Goal: Task Accomplishment & Management: Manage account settings

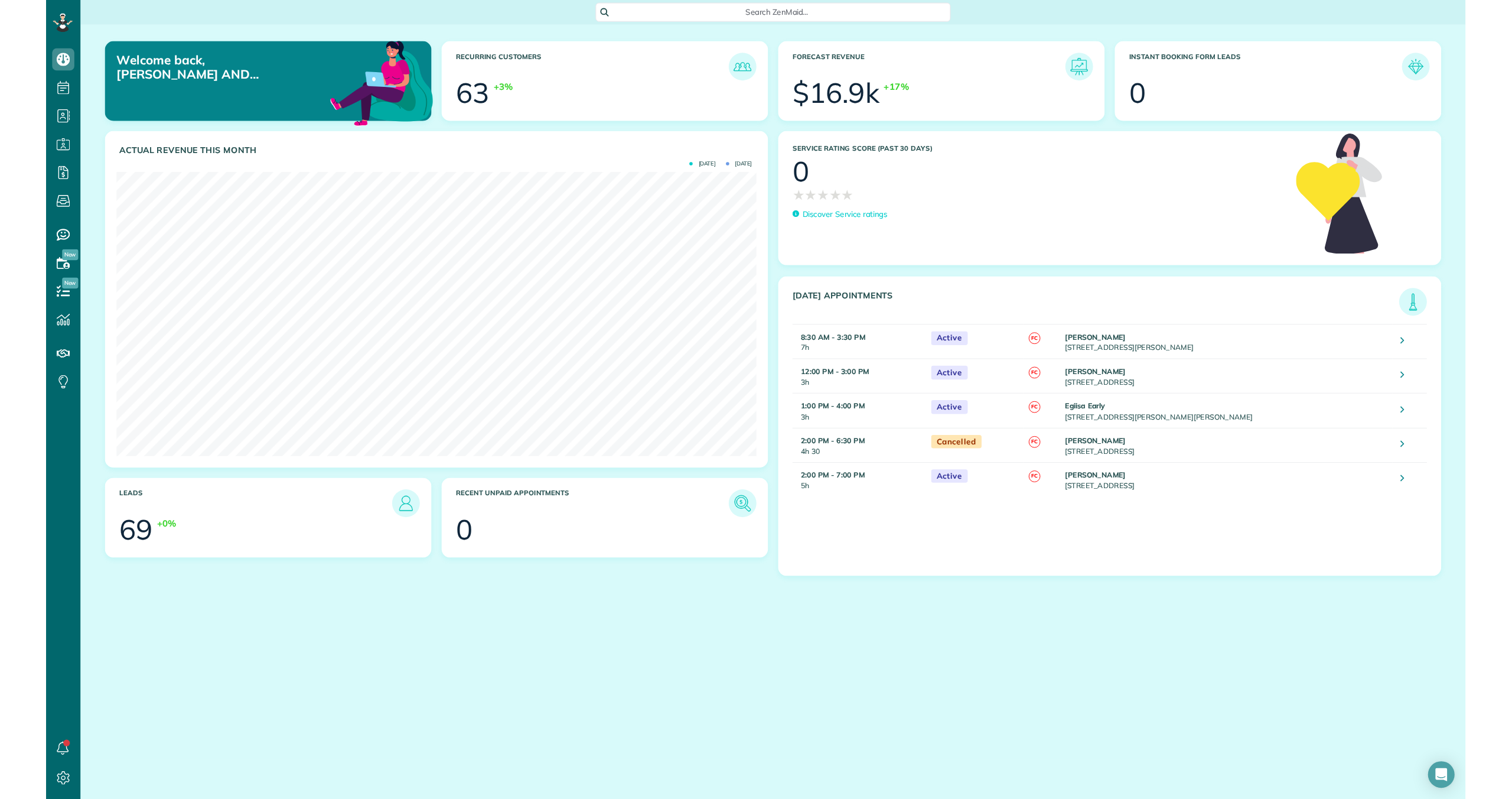
scroll to position [799, 37]
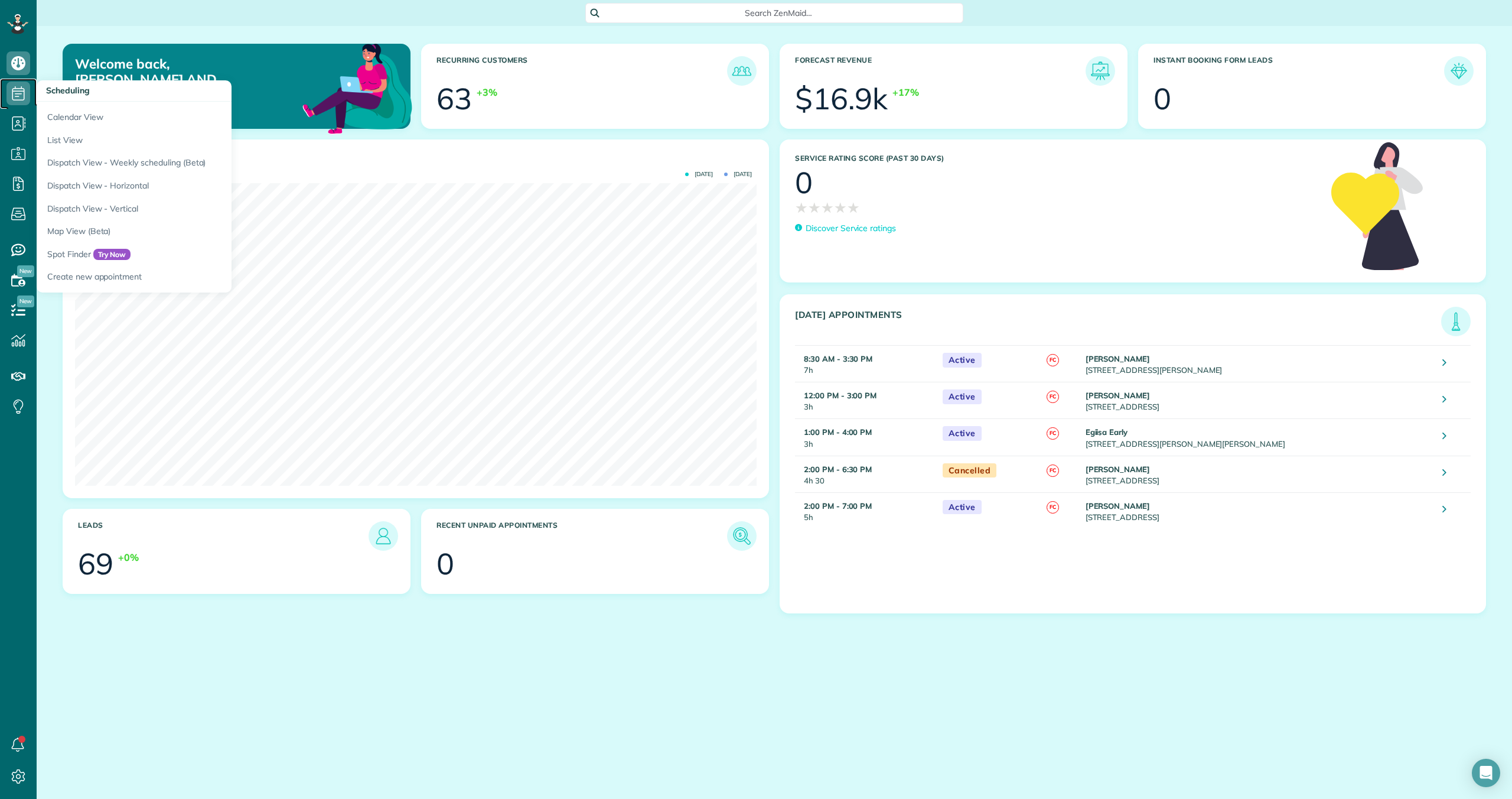
click at [21, 97] on icon at bounding box center [18, 93] width 24 height 24
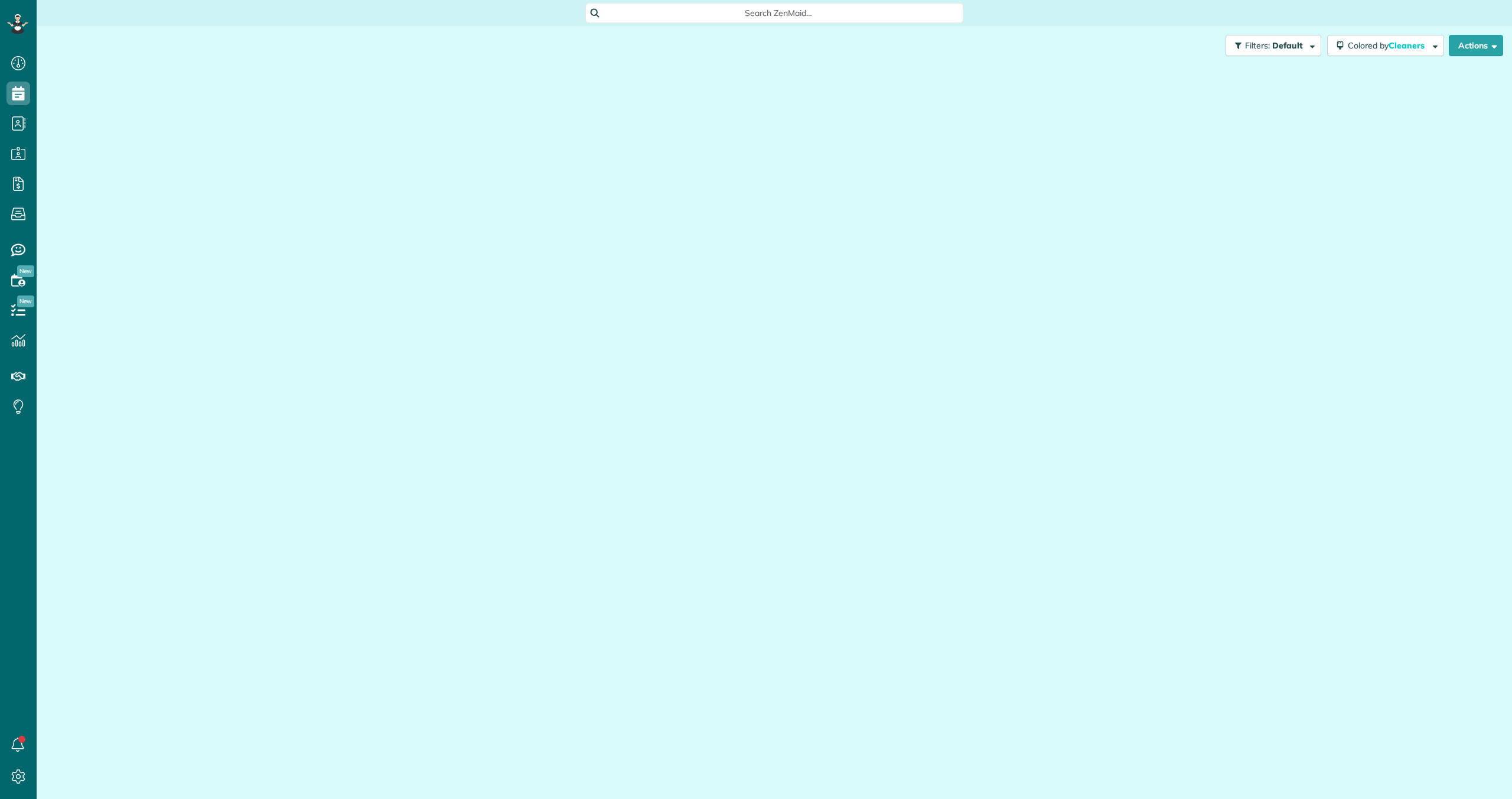
scroll to position [5, 5]
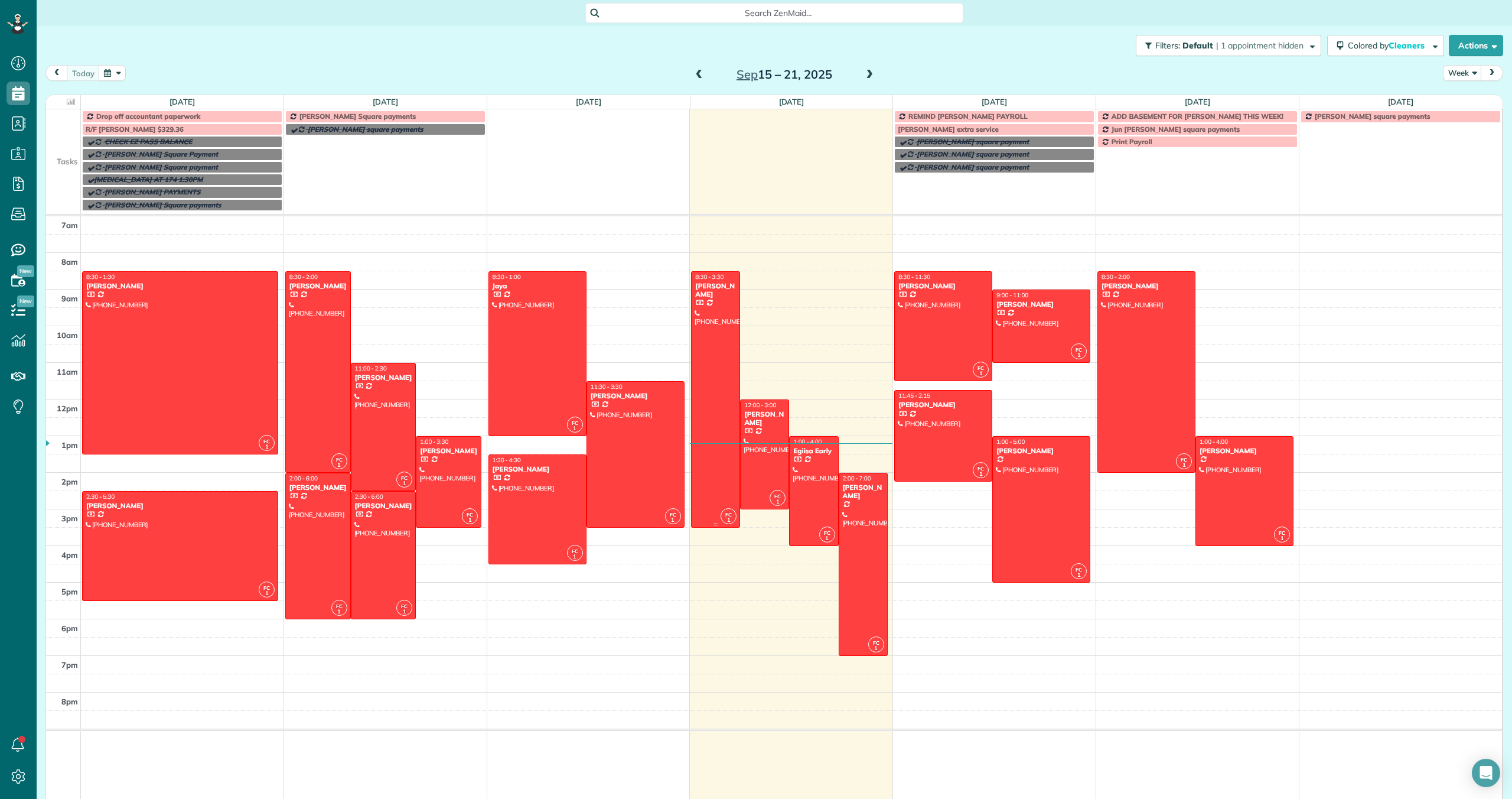
click at [719, 339] on div at bounding box center [716, 400] width 48 height 256
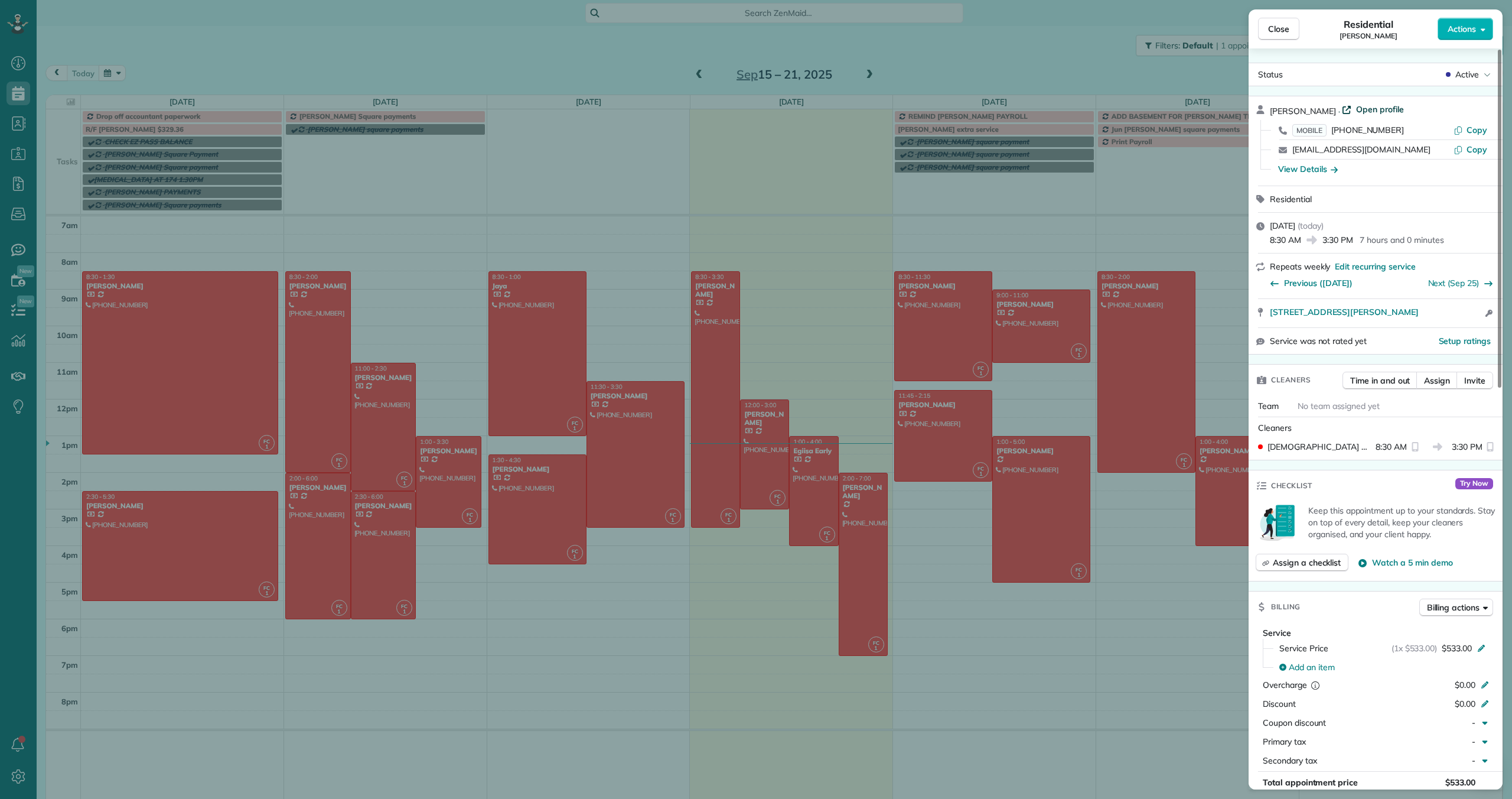
click at [1356, 108] on span "Open profile" at bounding box center [1380, 109] width 48 height 12
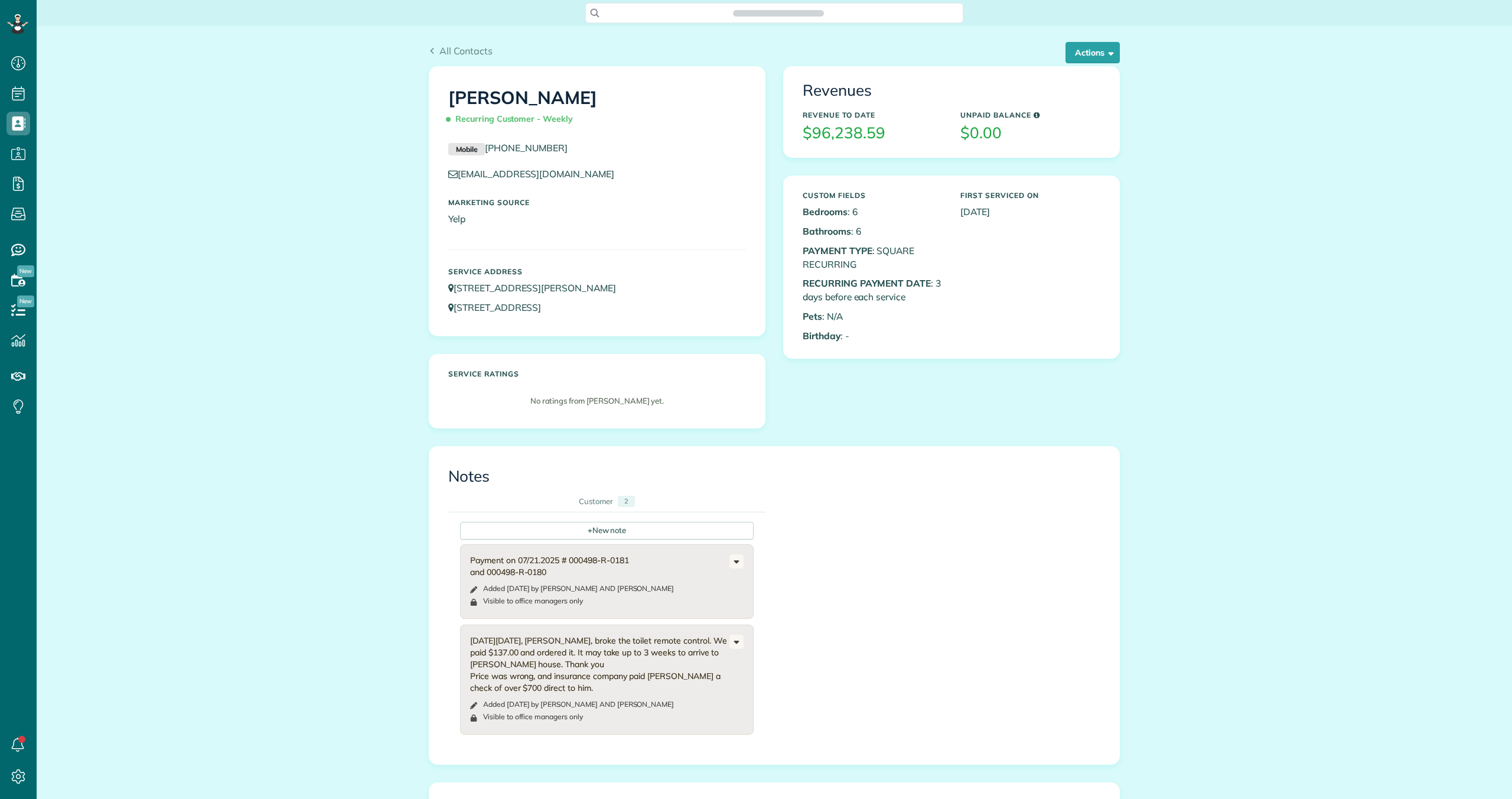
scroll to position [5, 5]
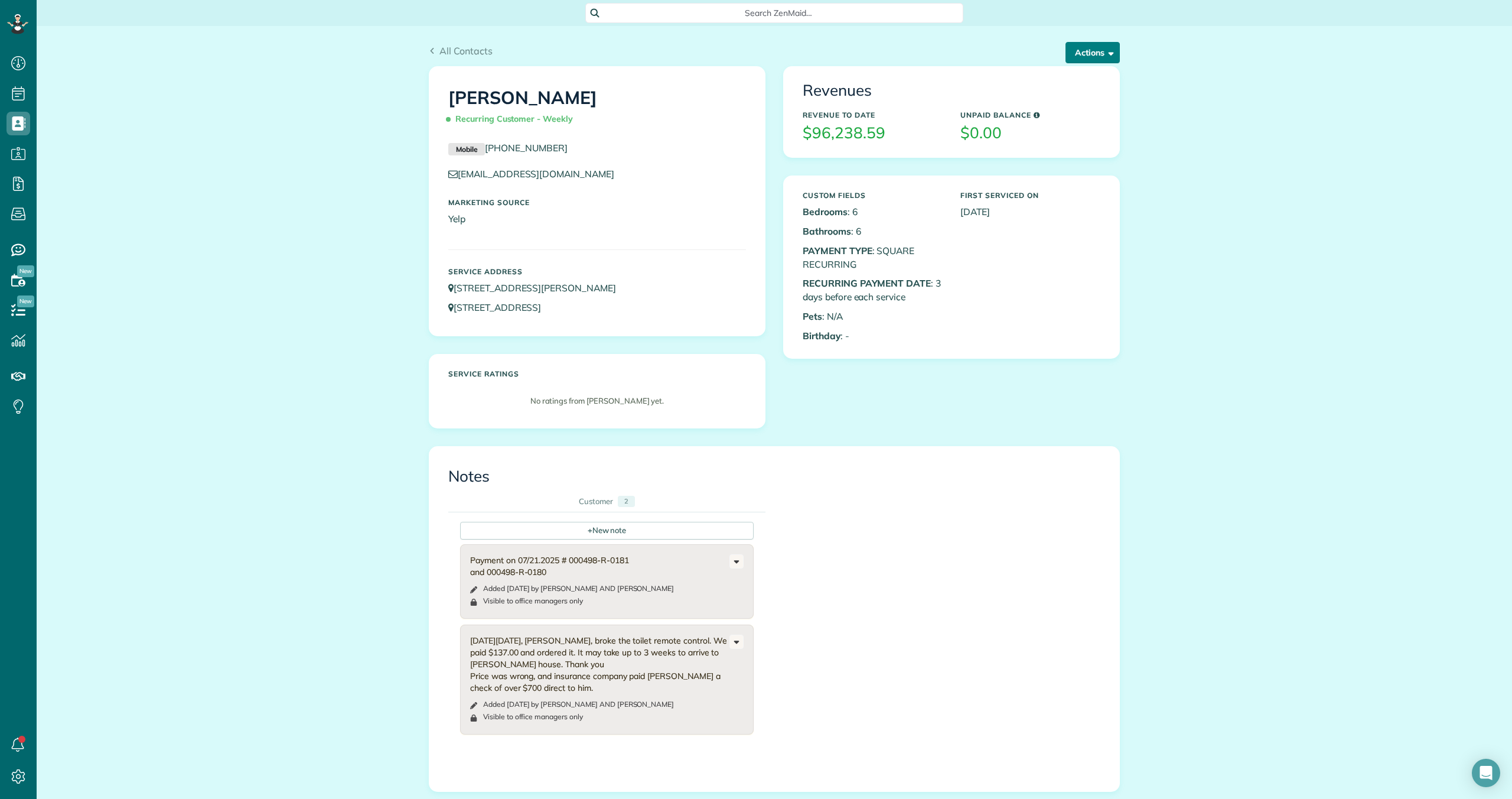
click at [1083, 52] on button "Actions" at bounding box center [1093, 52] width 55 height 22
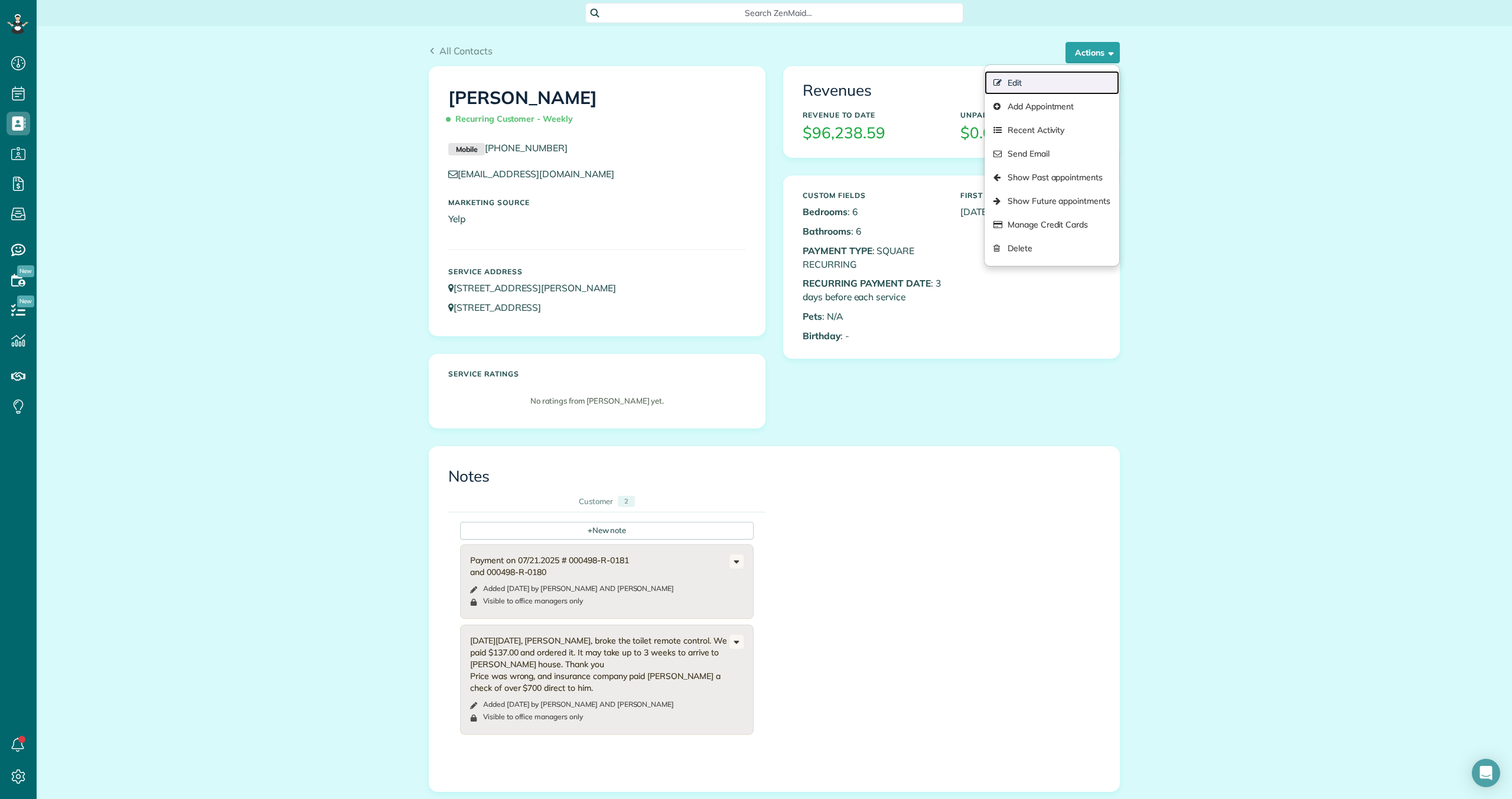
click at [1024, 81] on link "Edit" at bounding box center [1052, 82] width 135 height 24
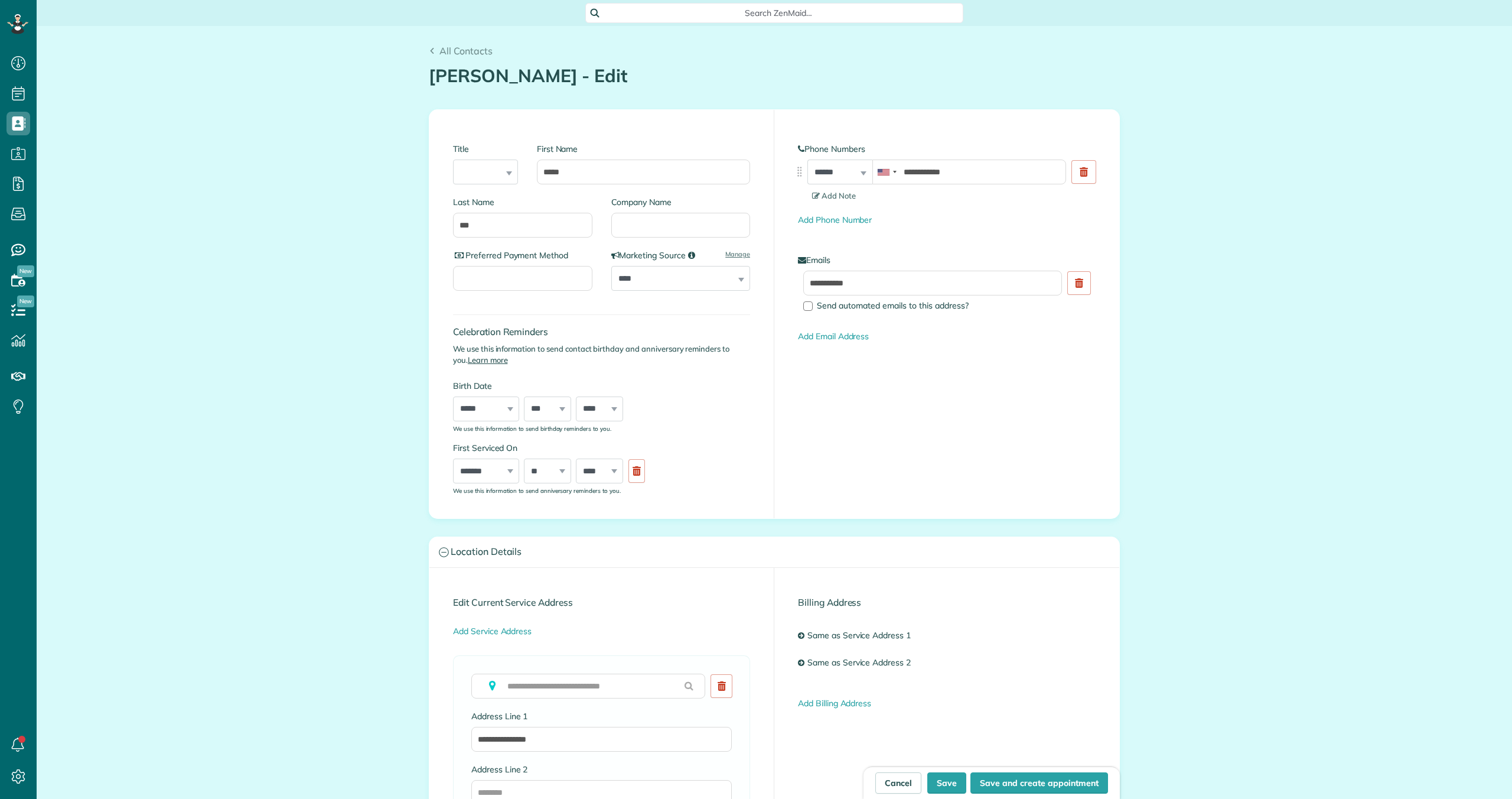
scroll to position [5, 5]
type input "**********"
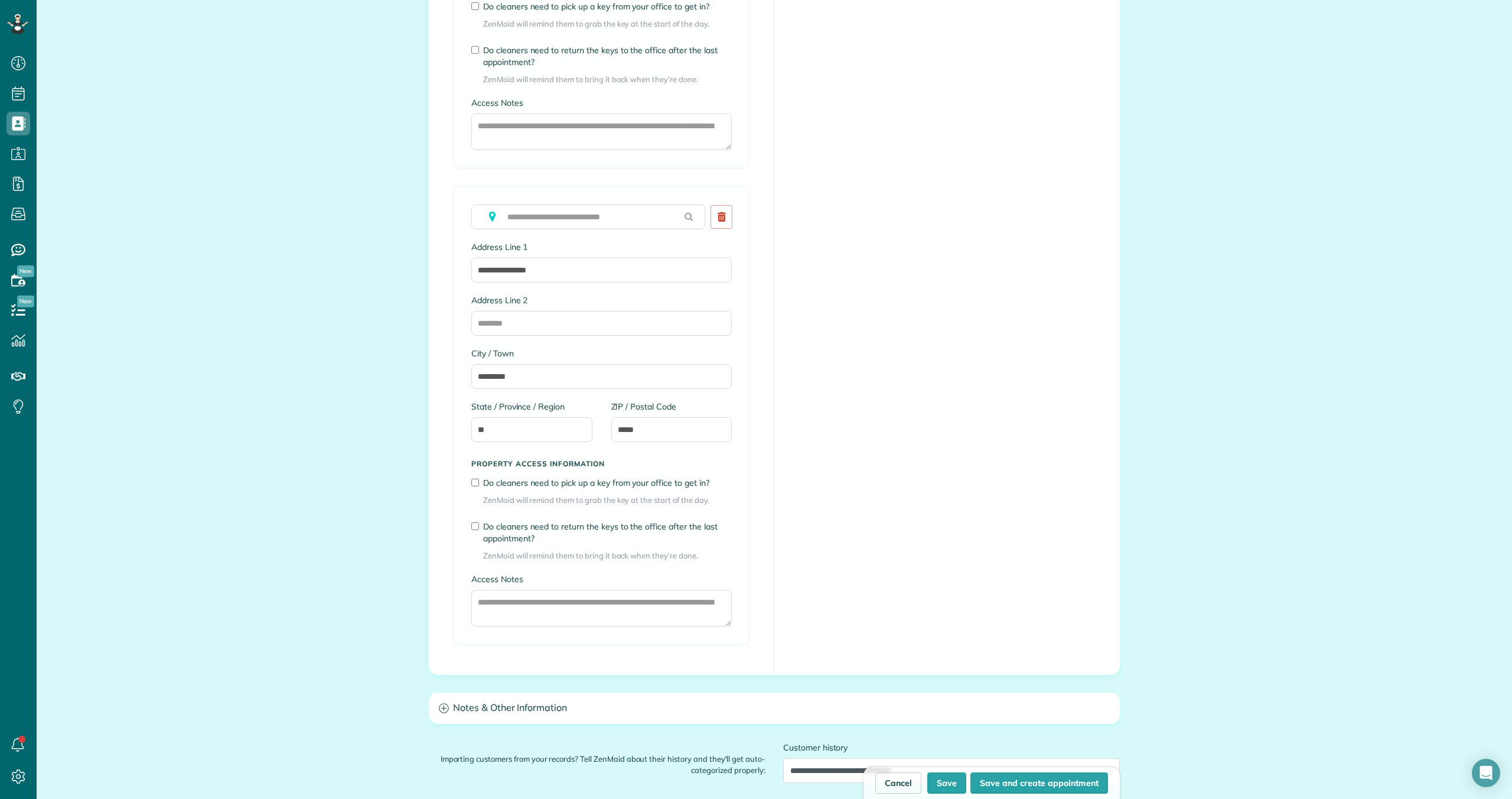
scroll to position [1026, 0]
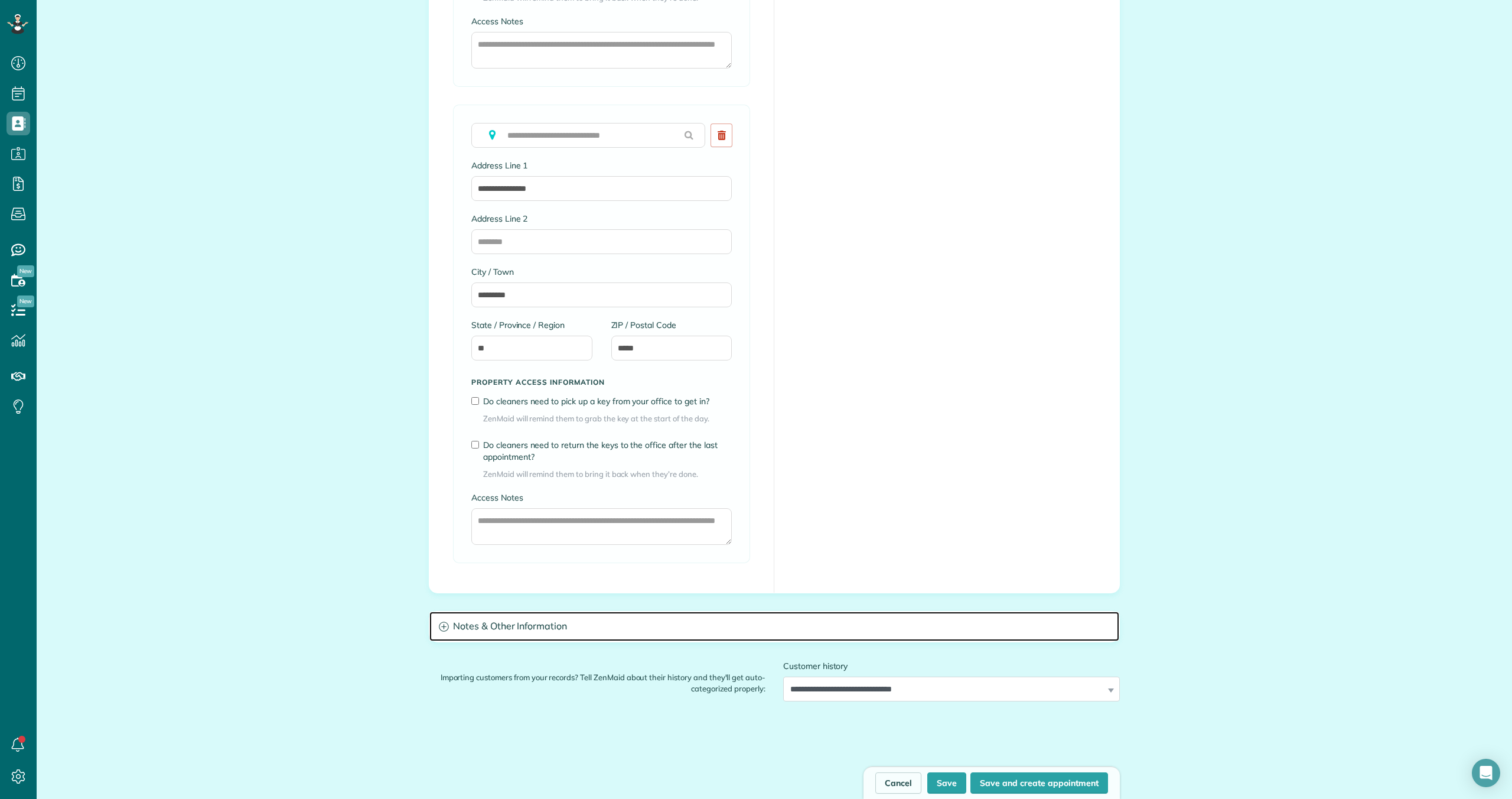
click at [647, 631] on h3 "Notes & Other Information" at bounding box center [774, 626] width 690 height 30
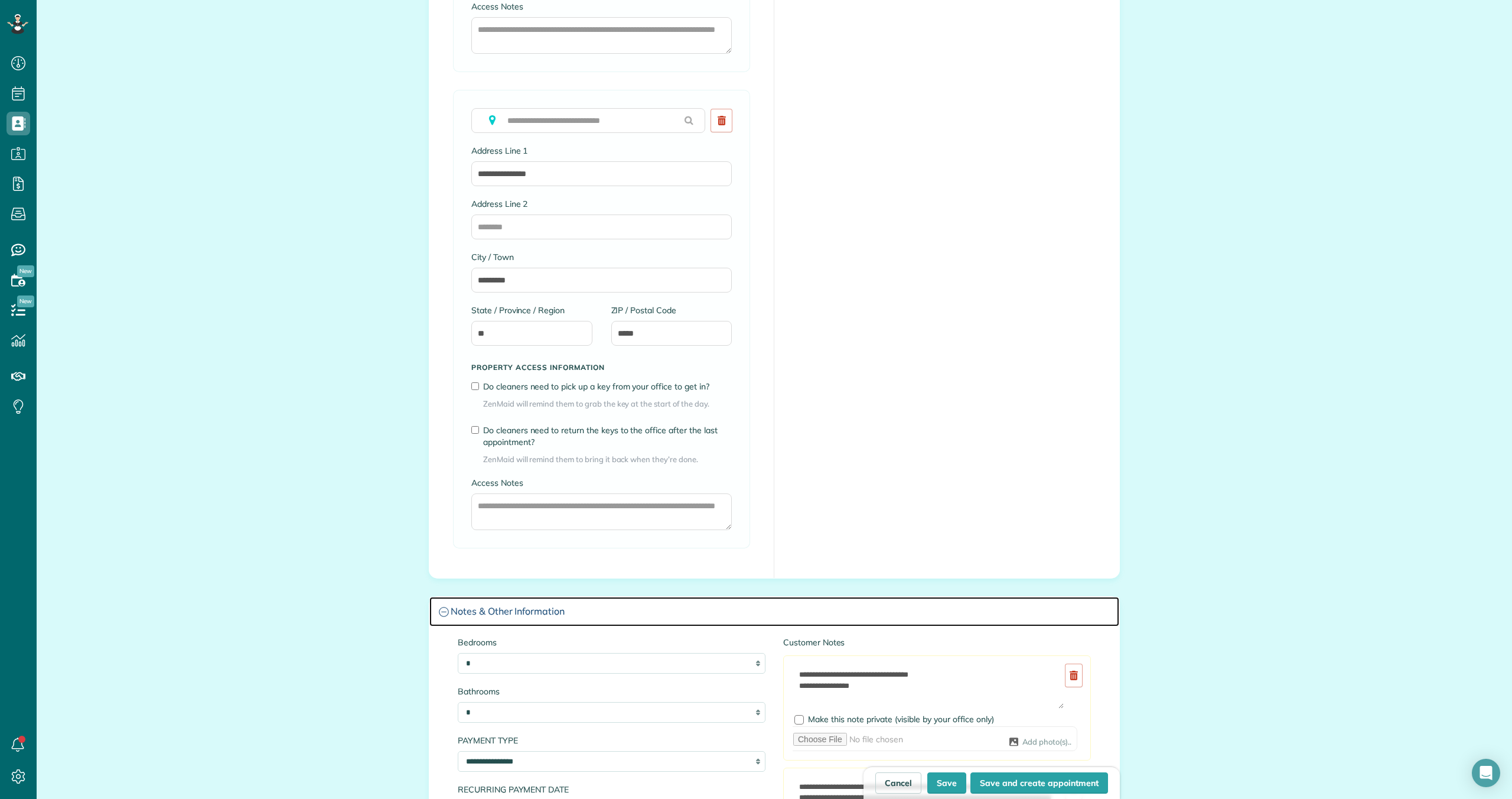
scroll to position [1060, 0]
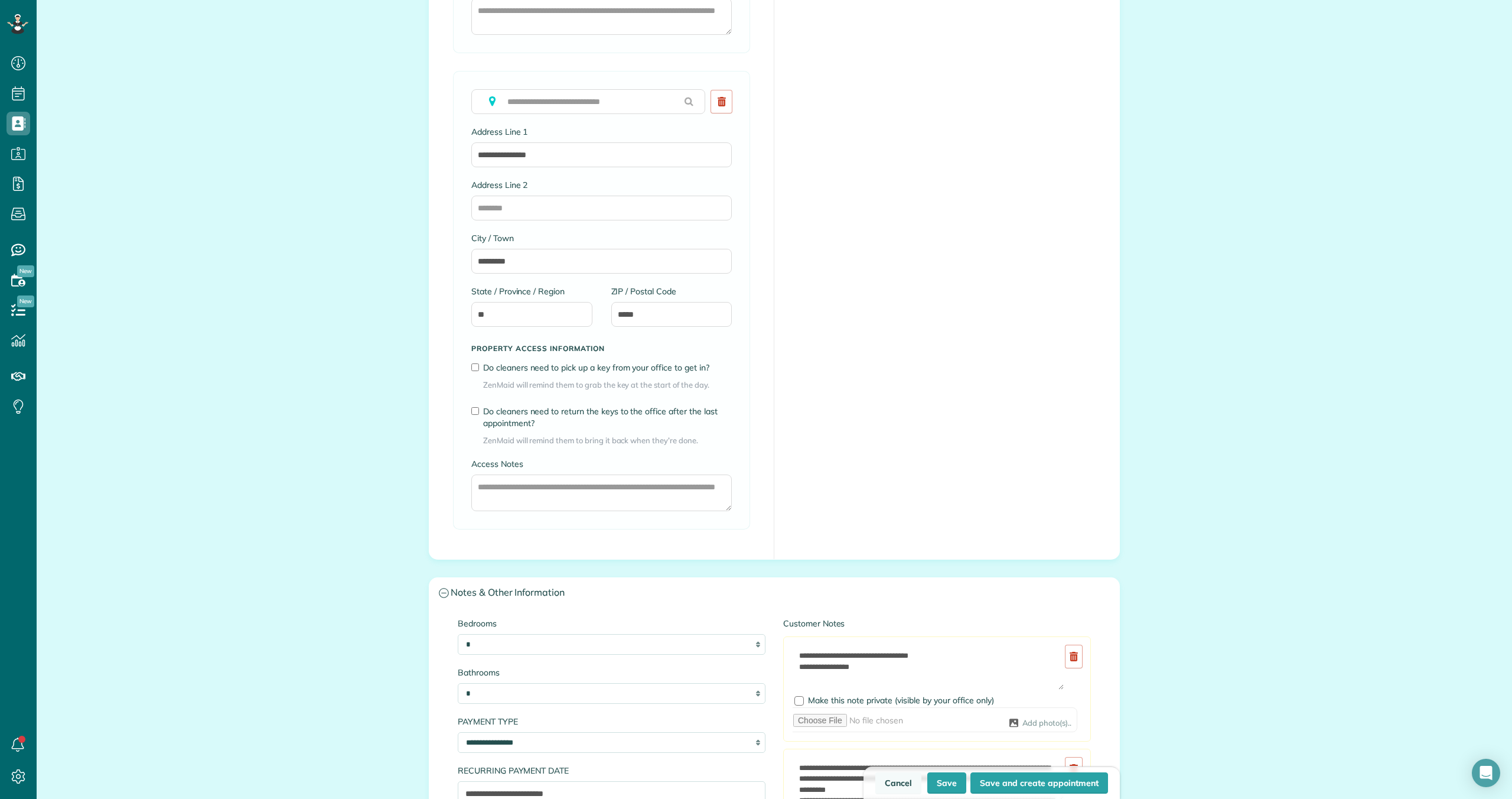
click at [904, 781] on link "Cancel" at bounding box center [899, 783] width 46 height 22
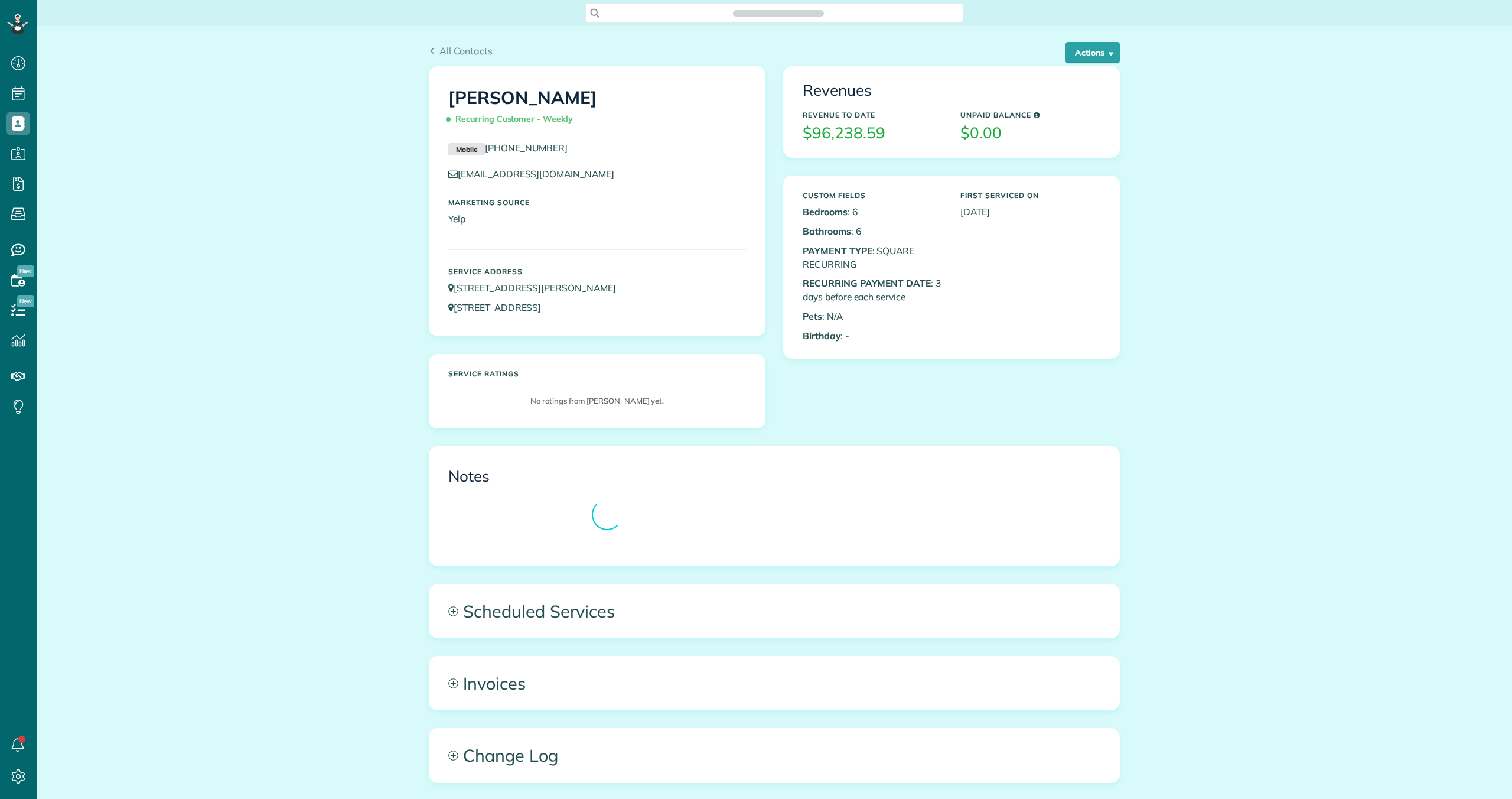
scroll to position [5, 5]
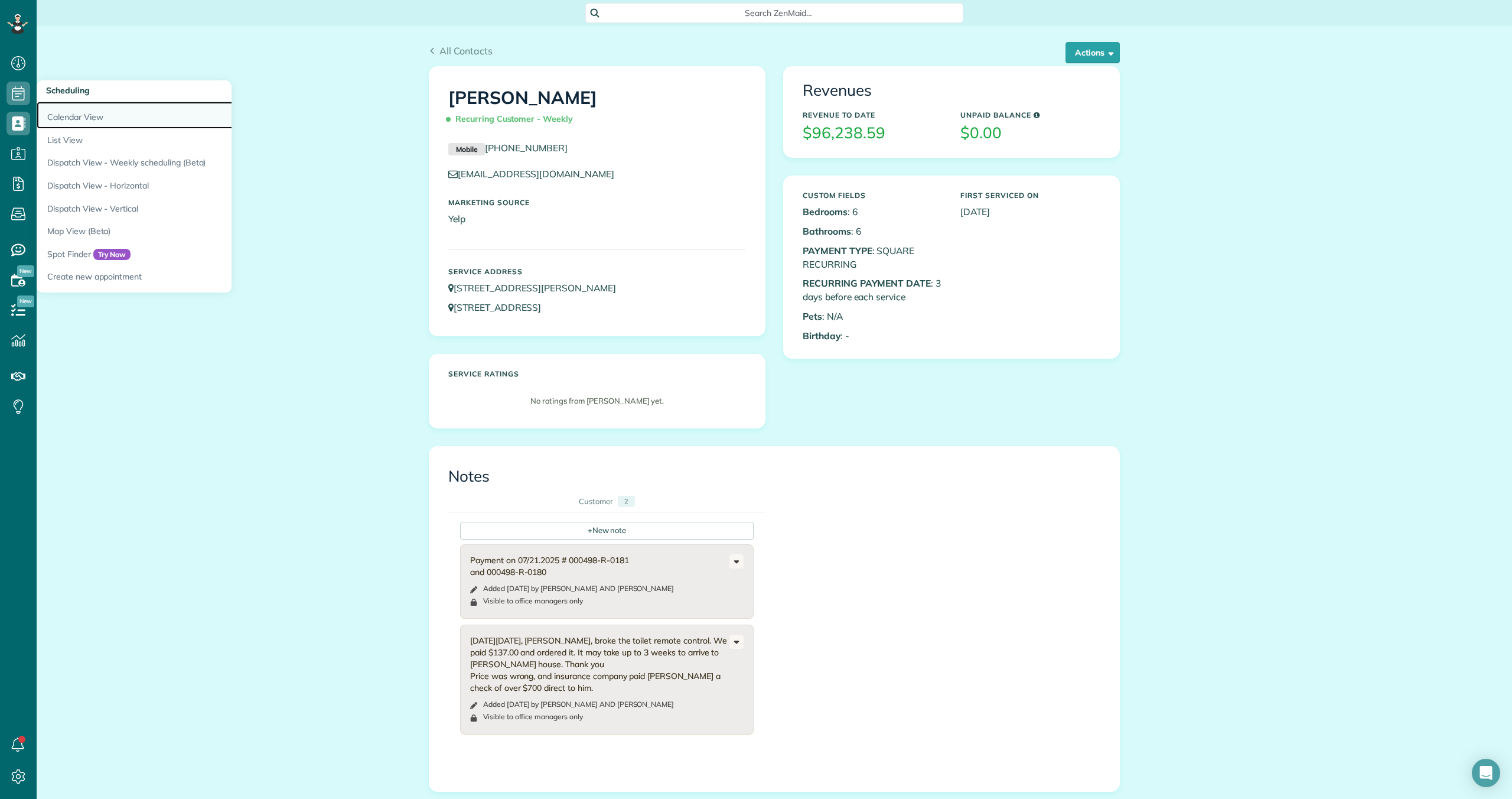
click at [66, 119] on link "Calendar View" at bounding box center [185, 115] width 295 height 27
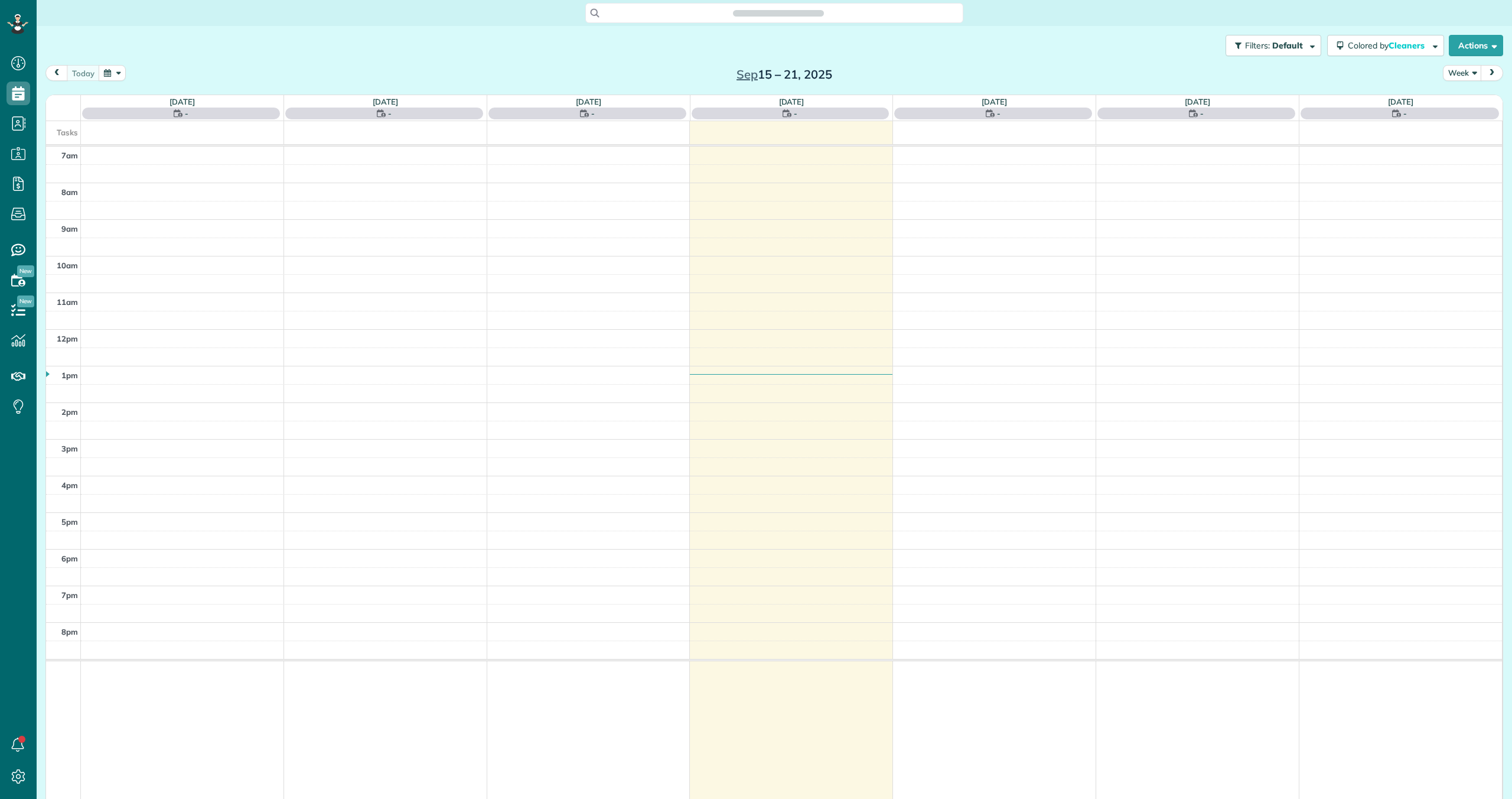
scroll to position [5, 5]
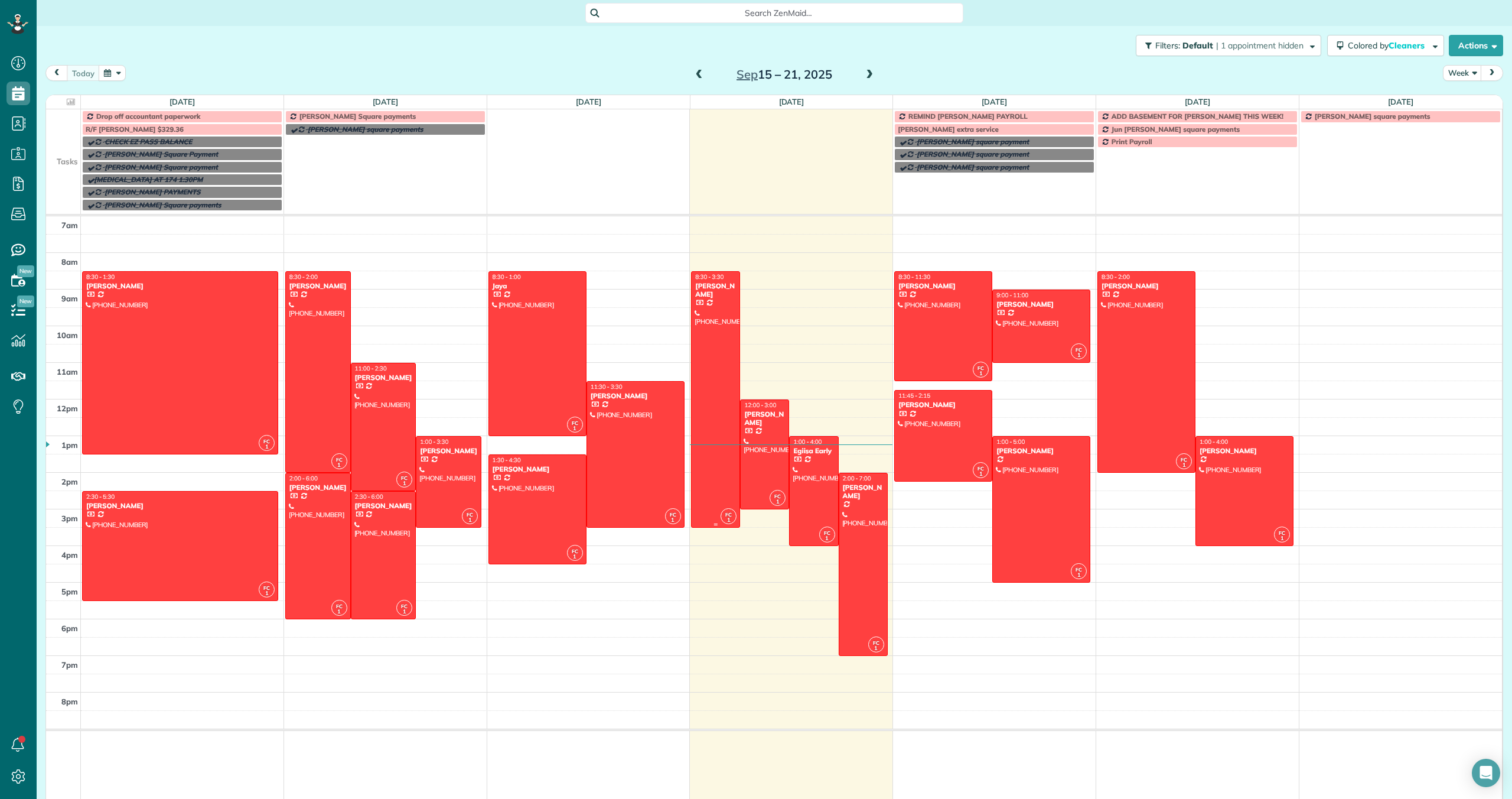
click at [709, 306] on div at bounding box center [716, 400] width 48 height 256
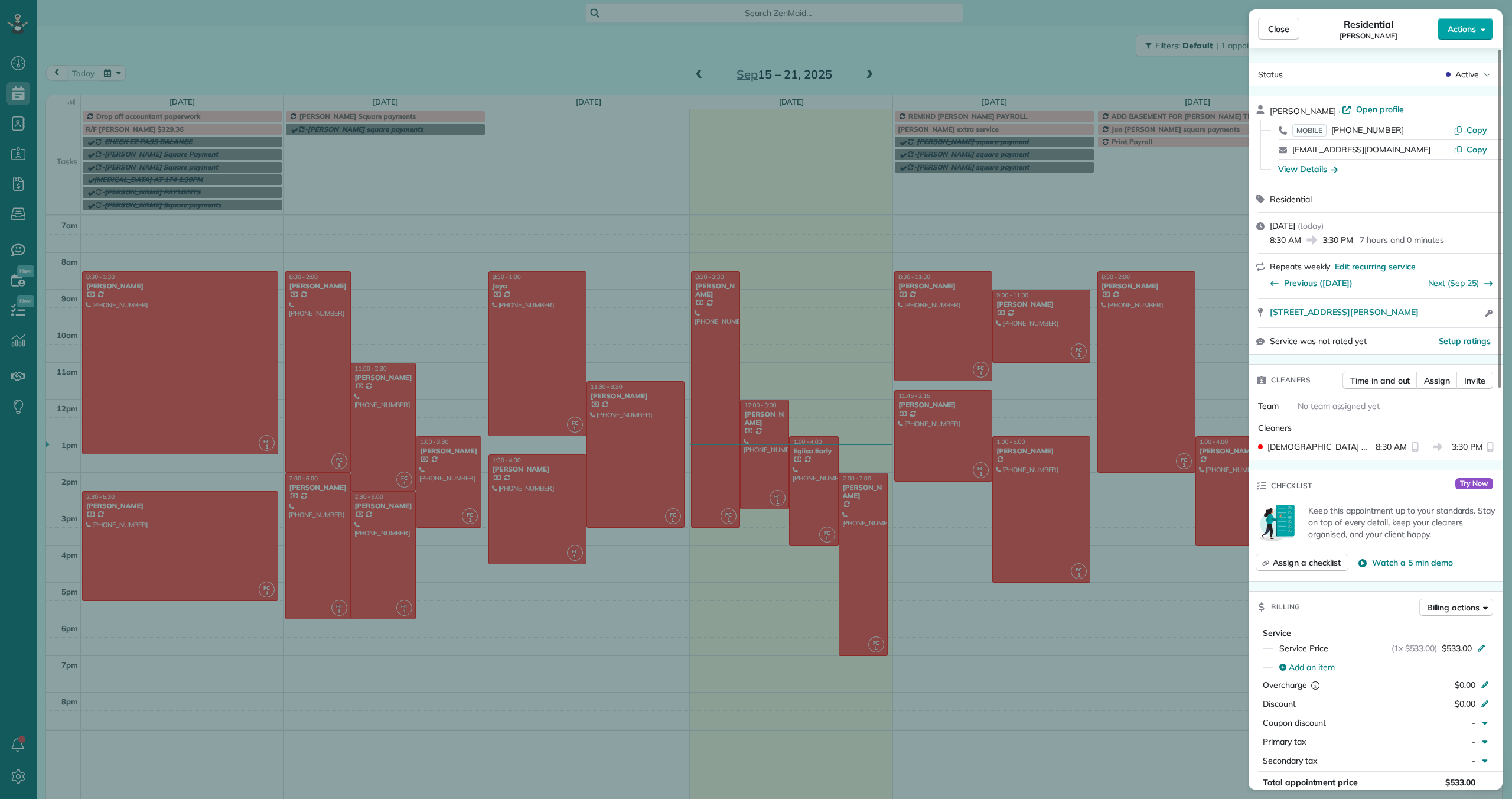
click at [1461, 35] on button "Actions" at bounding box center [1465, 28] width 55 height 22
click at [1216, 197] on div "Close Residential Jason Loo Actions Status Active Jason Loo · Open profile MOBI…" at bounding box center [756, 400] width 1512 height 799
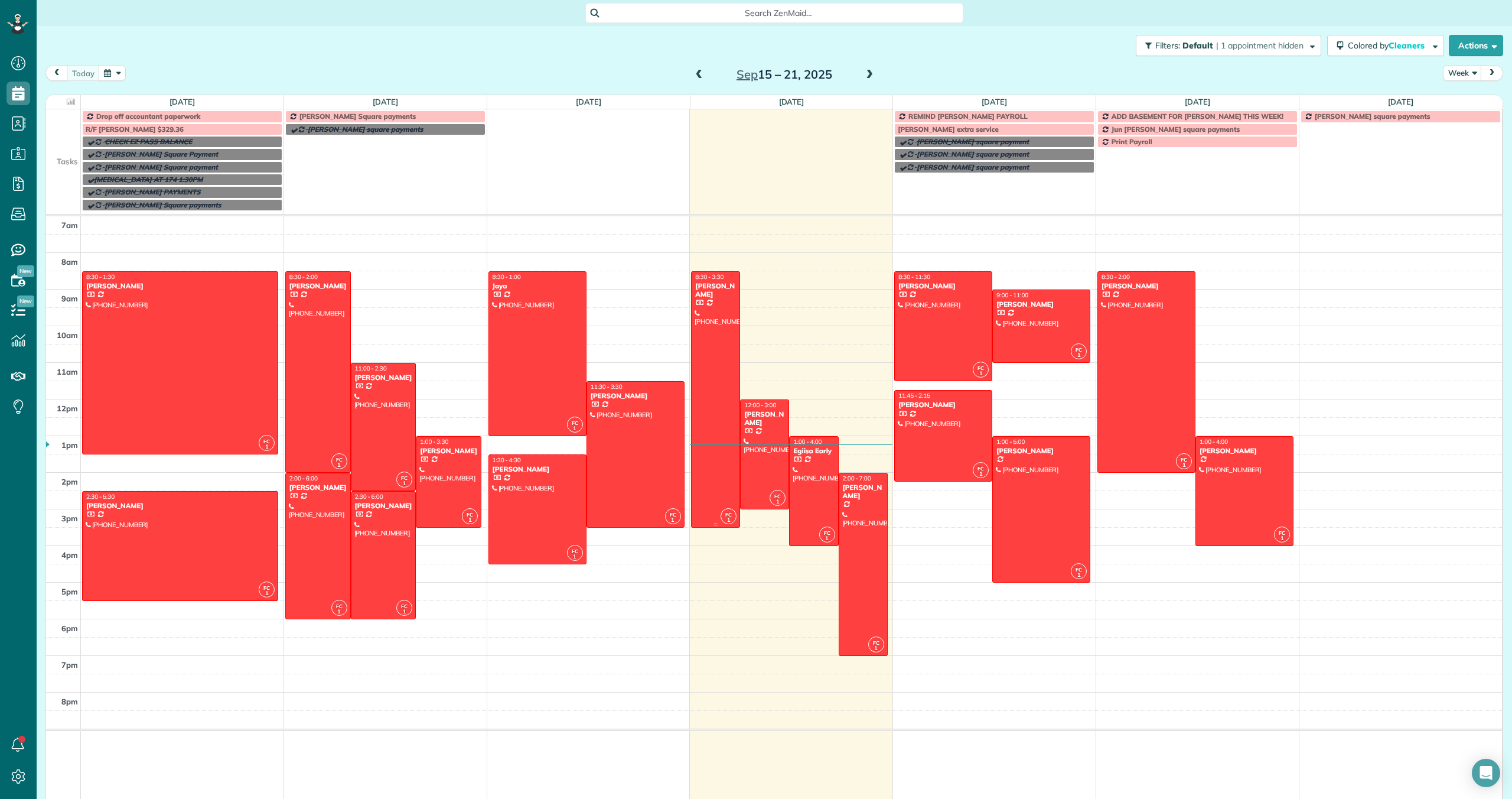
click at [728, 348] on div at bounding box center [716, 400] width 48 height 256
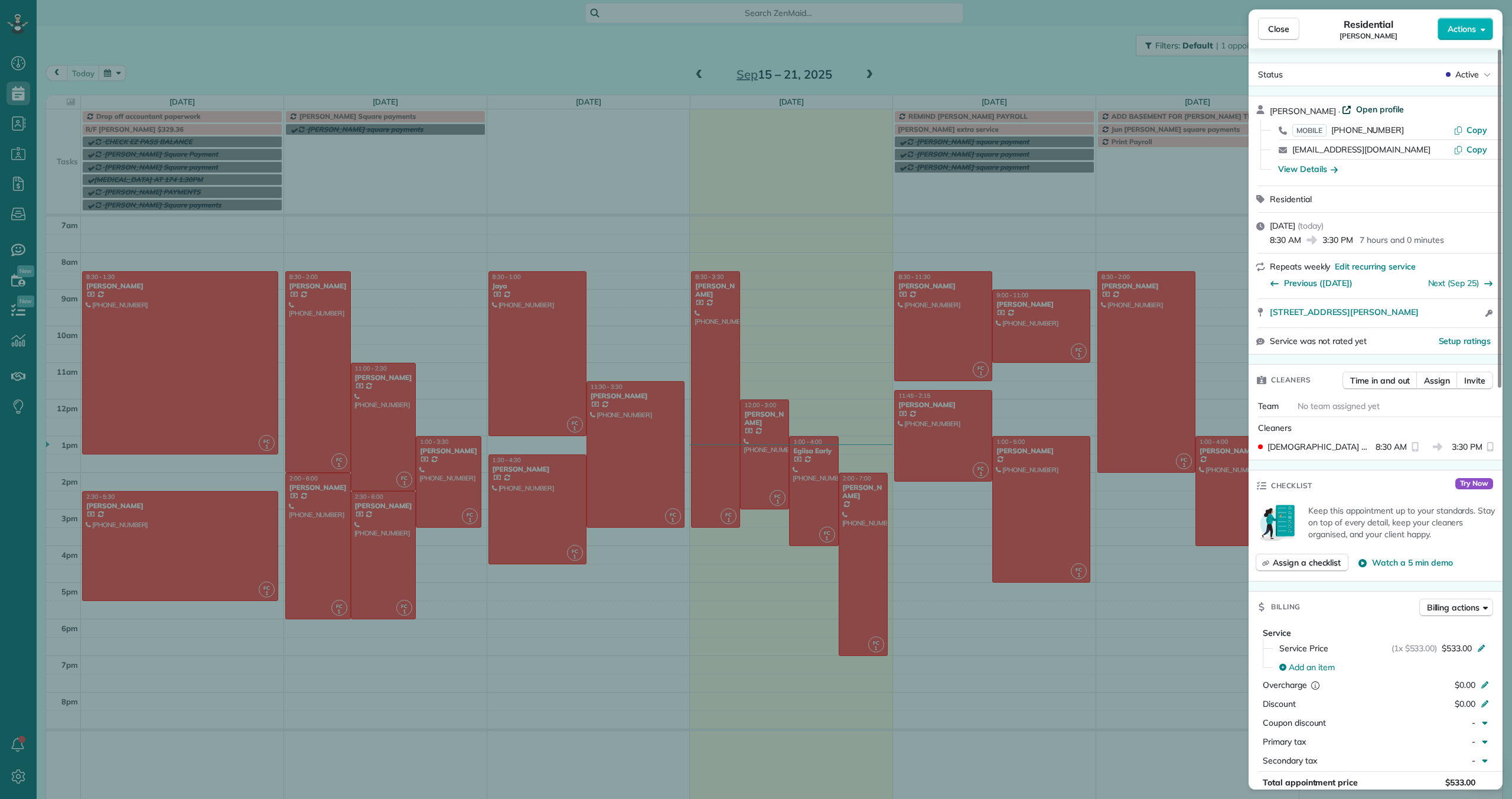
click at [1356, 105] on span "Open profile" at bounding box center [1380, 109] width 48 height 12
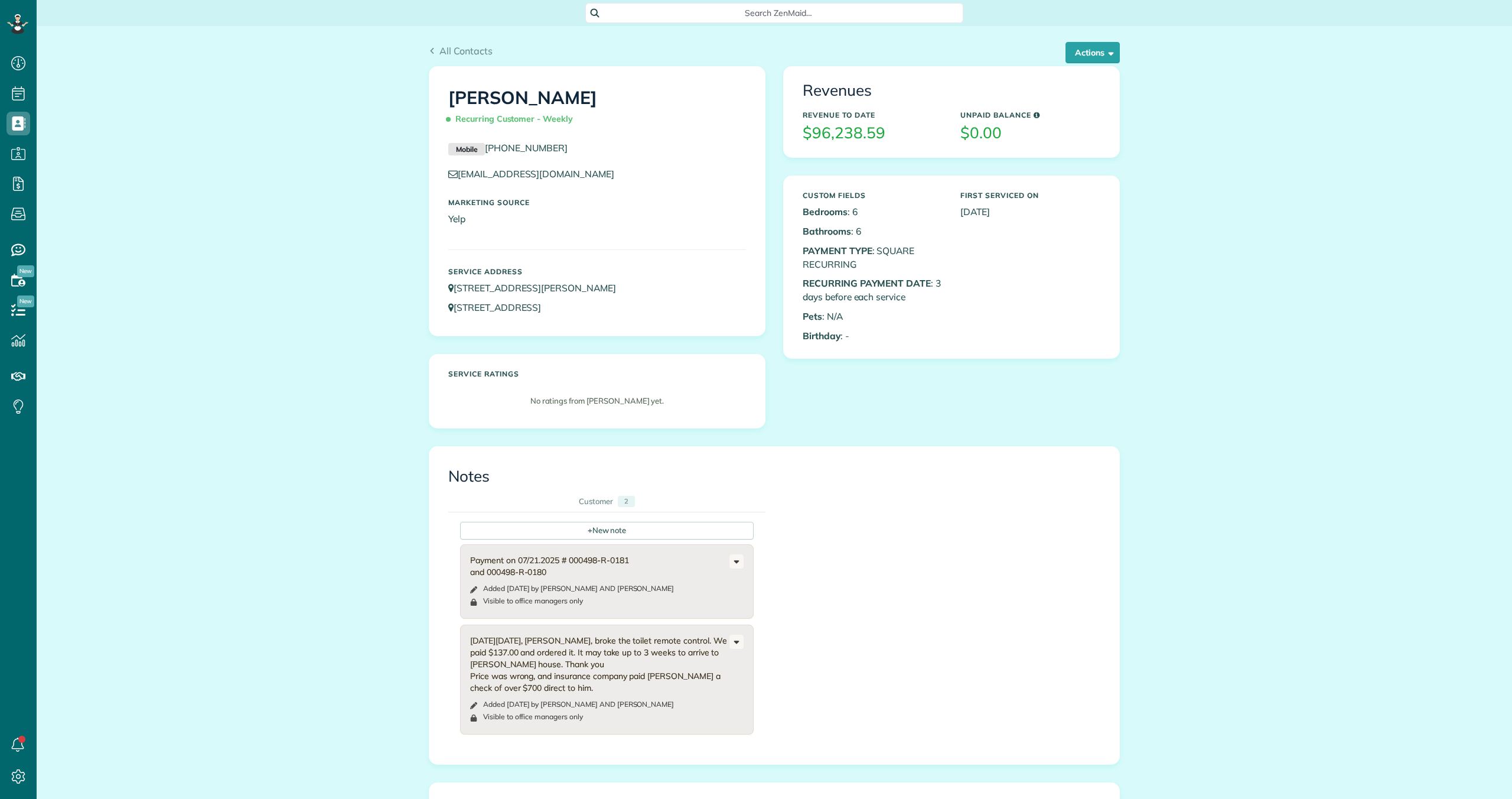
scroll to position [5, 5]
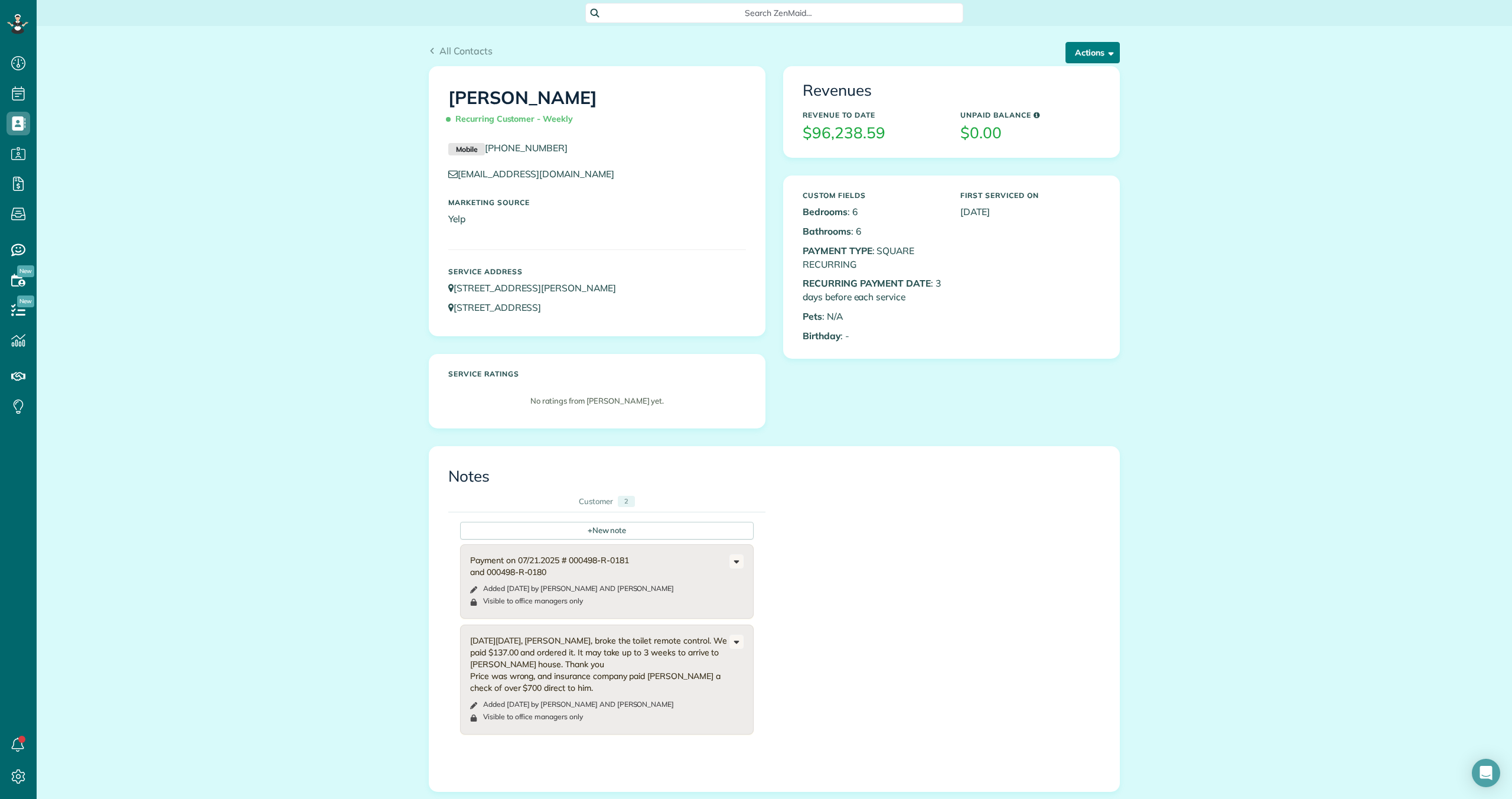
click at [1073, 54] on button "Actions" at bounding box center [1093, 52] width 55 height 22
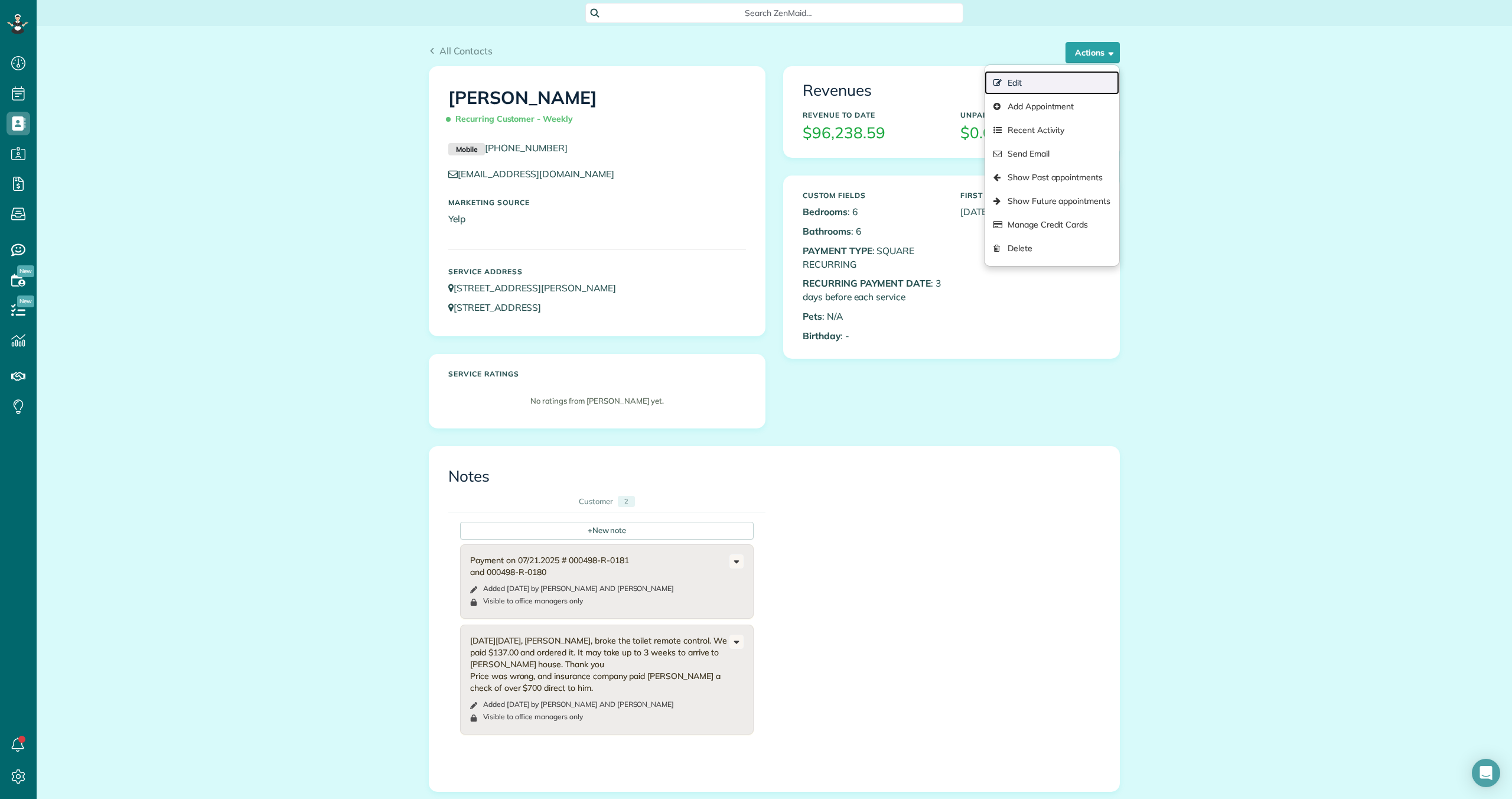
click at [1022, 87] on link "Edit" at bounding box center [1052, 82] width 135 height 24
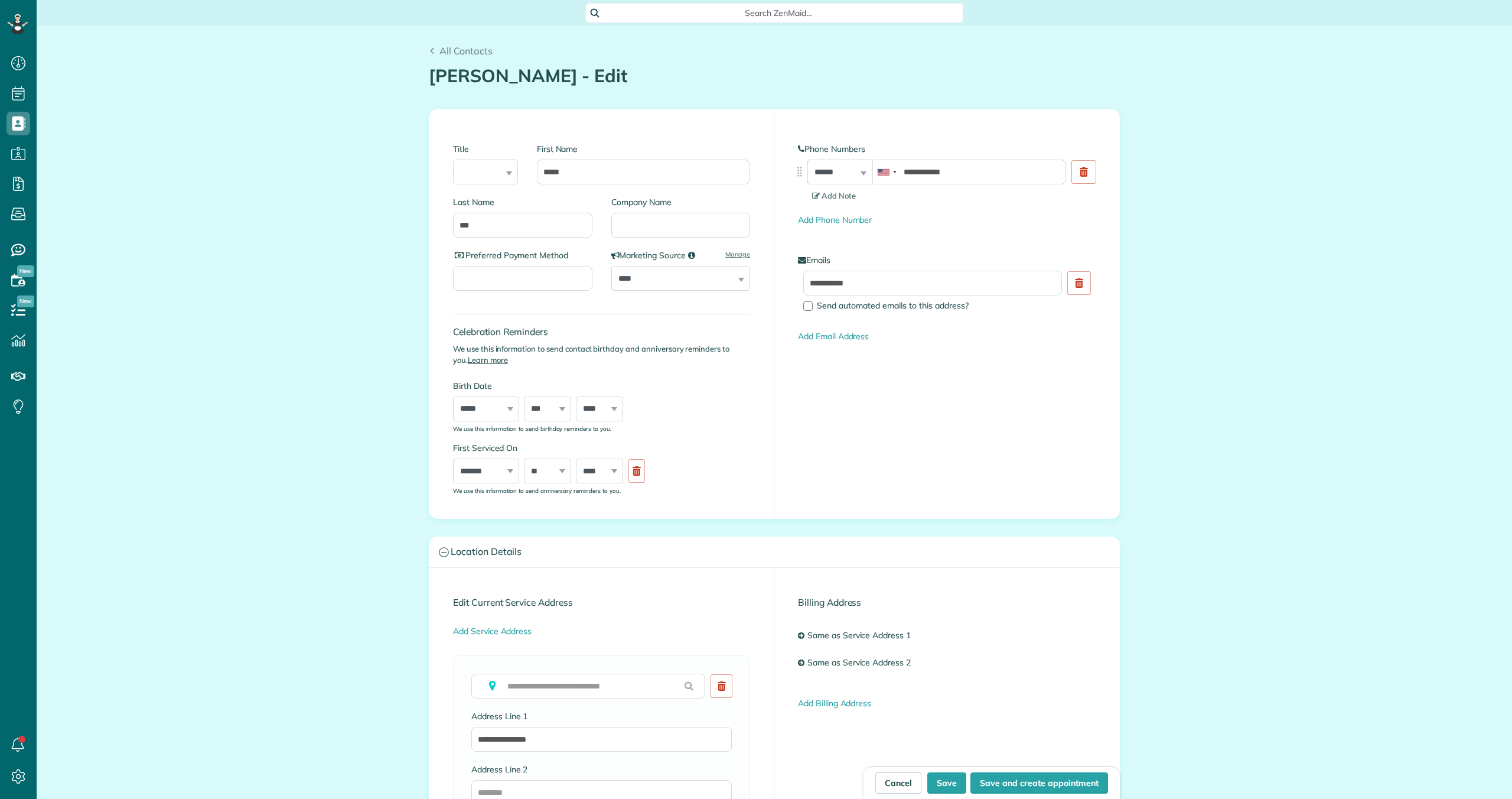
scroll to position [5, 5]
type input "**********"
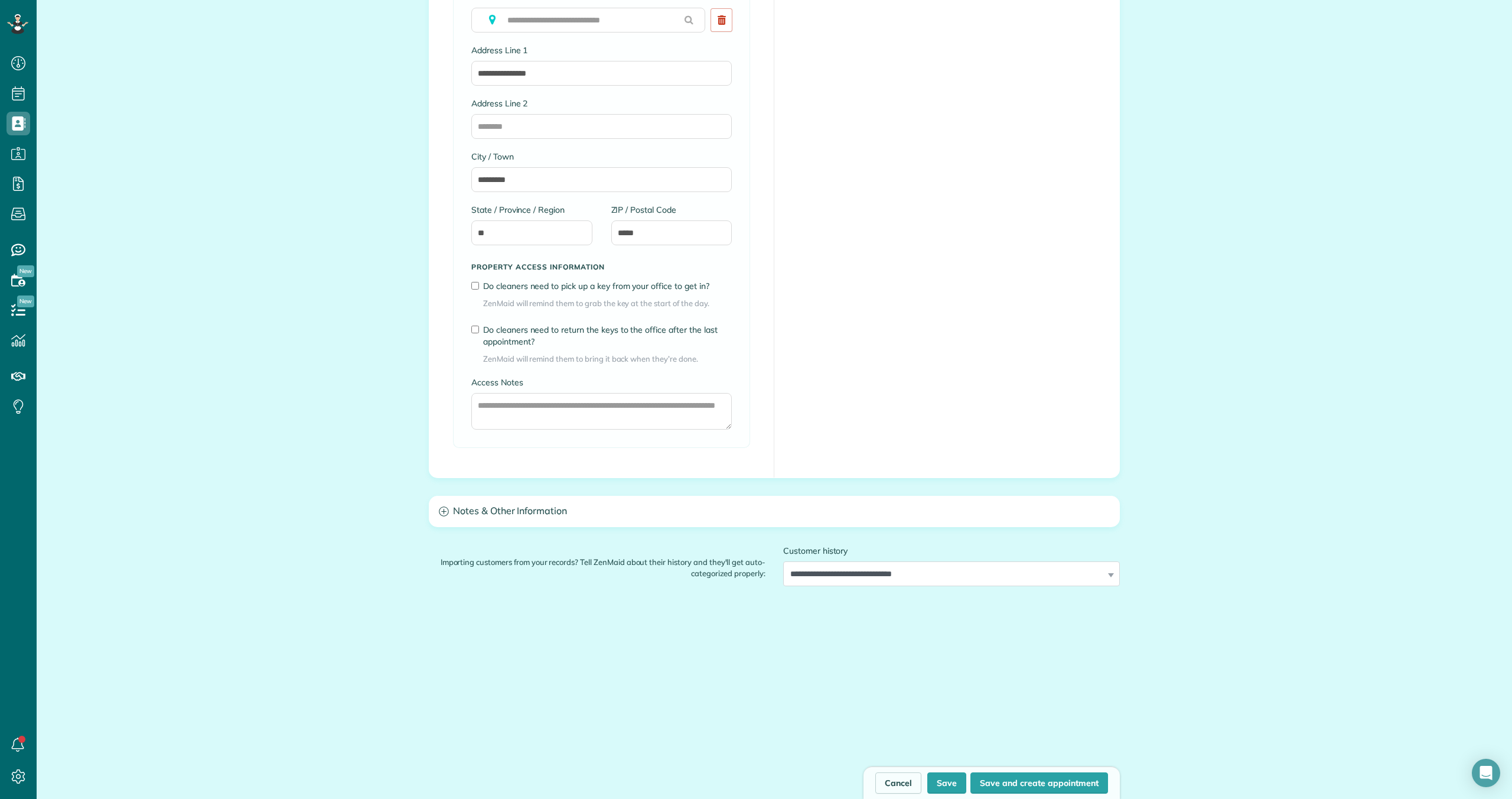
scroll to position [1153, 0]
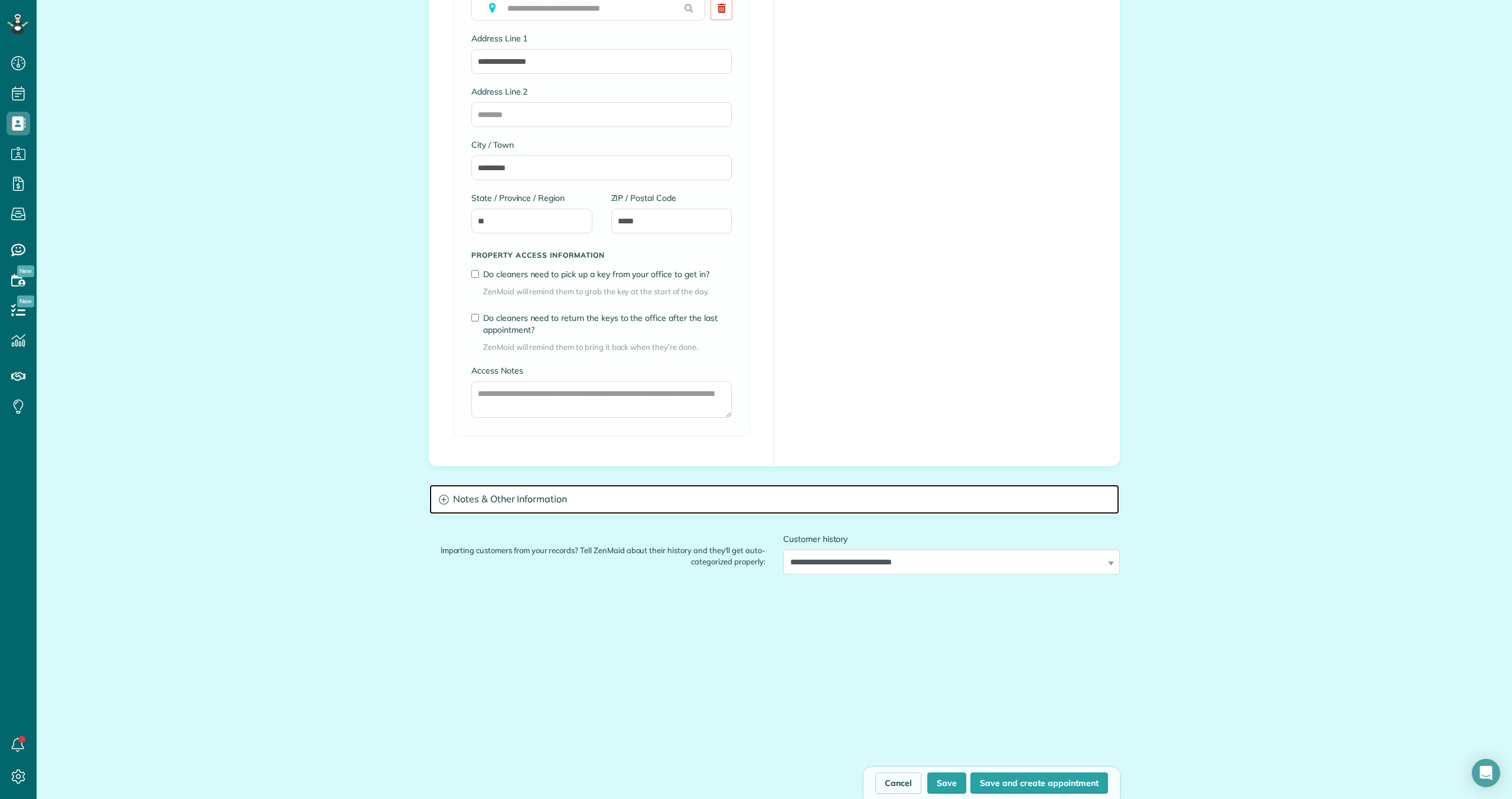
click at [573, 498] on h3 "Notes & Other Information" at bounding box center [774, 499] width 690 height 30
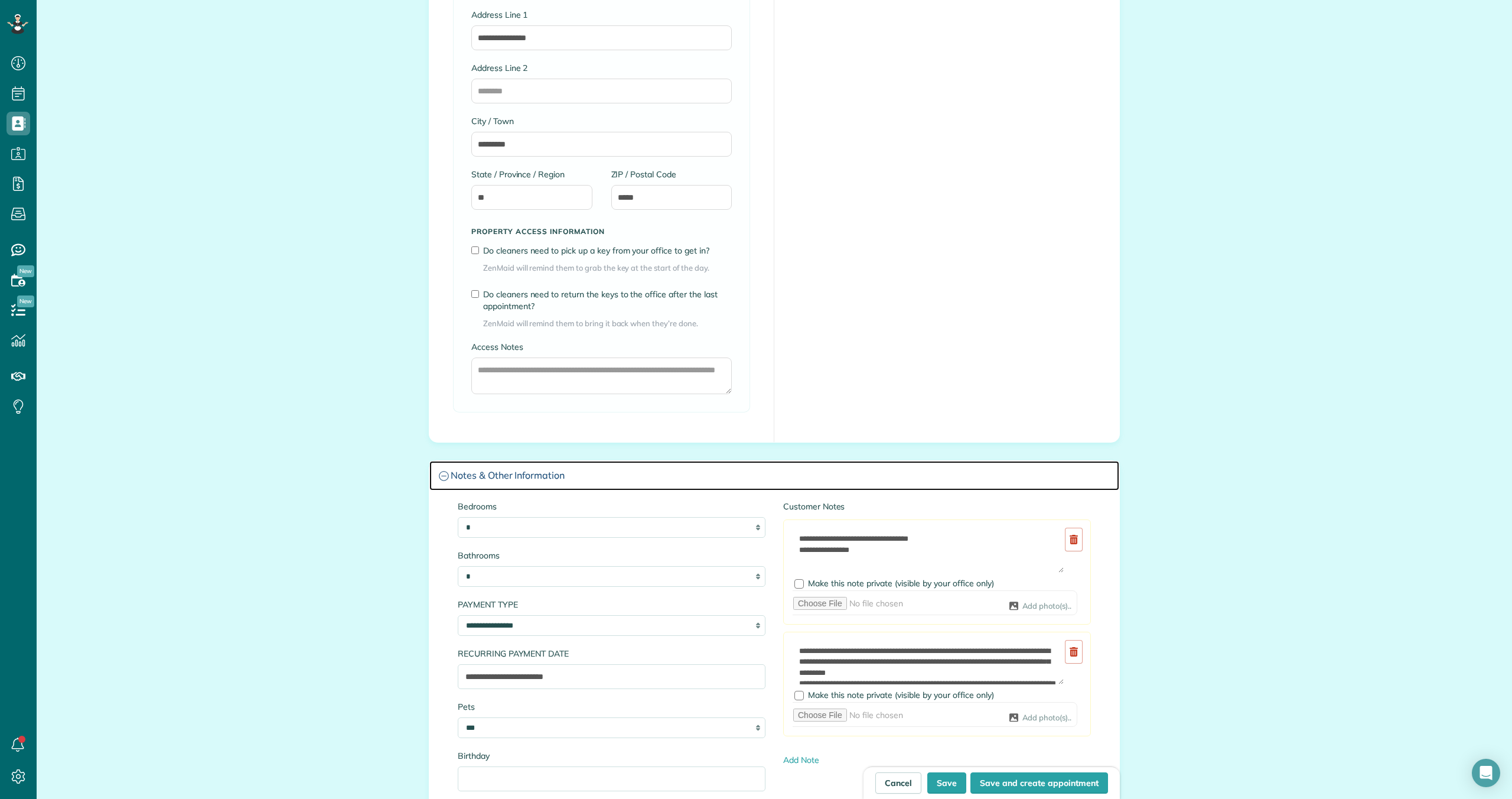
scroll to position [1185, 0]
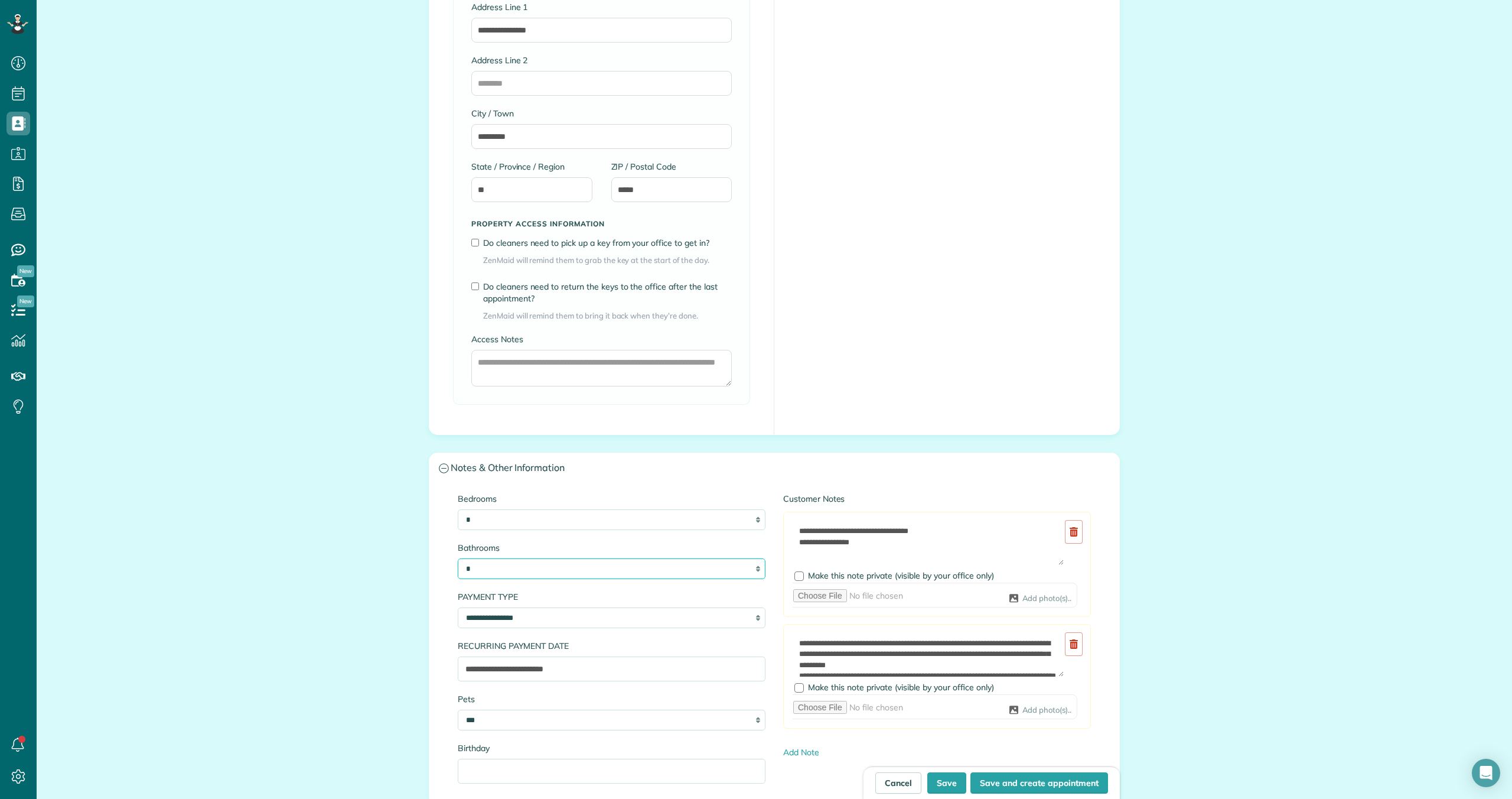
click at [612, 574] on select "* * *** * *** * *** * *** * *** * *** * *** * *** * *** **" at bounding box center [612, 568] width 308 height 21
select select "*"
click at [458, 558] on select "* * *** * *** * *** * *** * *** * *** * *** * *** * *** **" at bounding box center [612, 568] width 308 height 21
click at [949, 783] on button "Save" at bounding box center [946, 783] width 39 height 22
type input "**********"
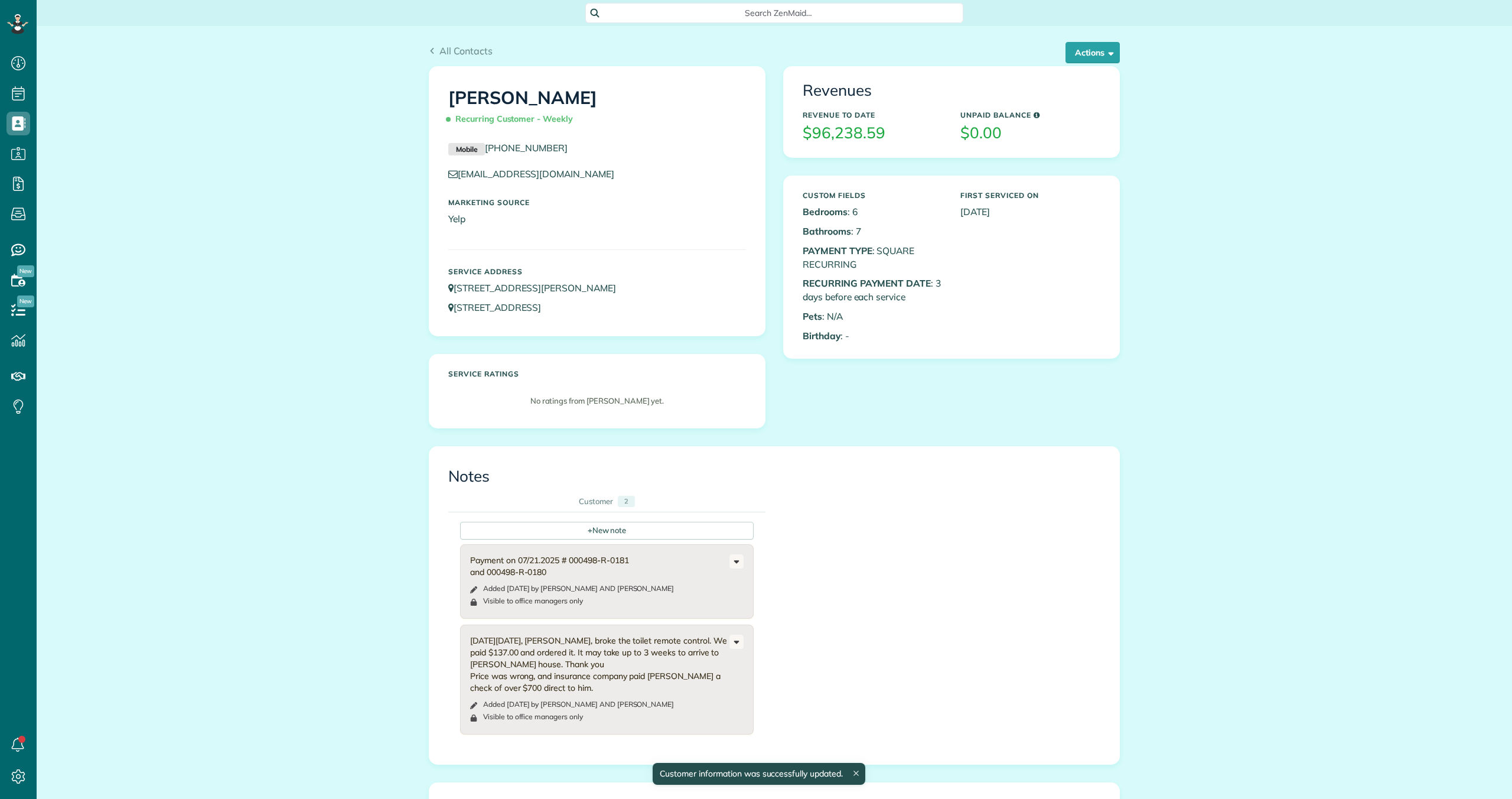
scroll to position [5, 5]
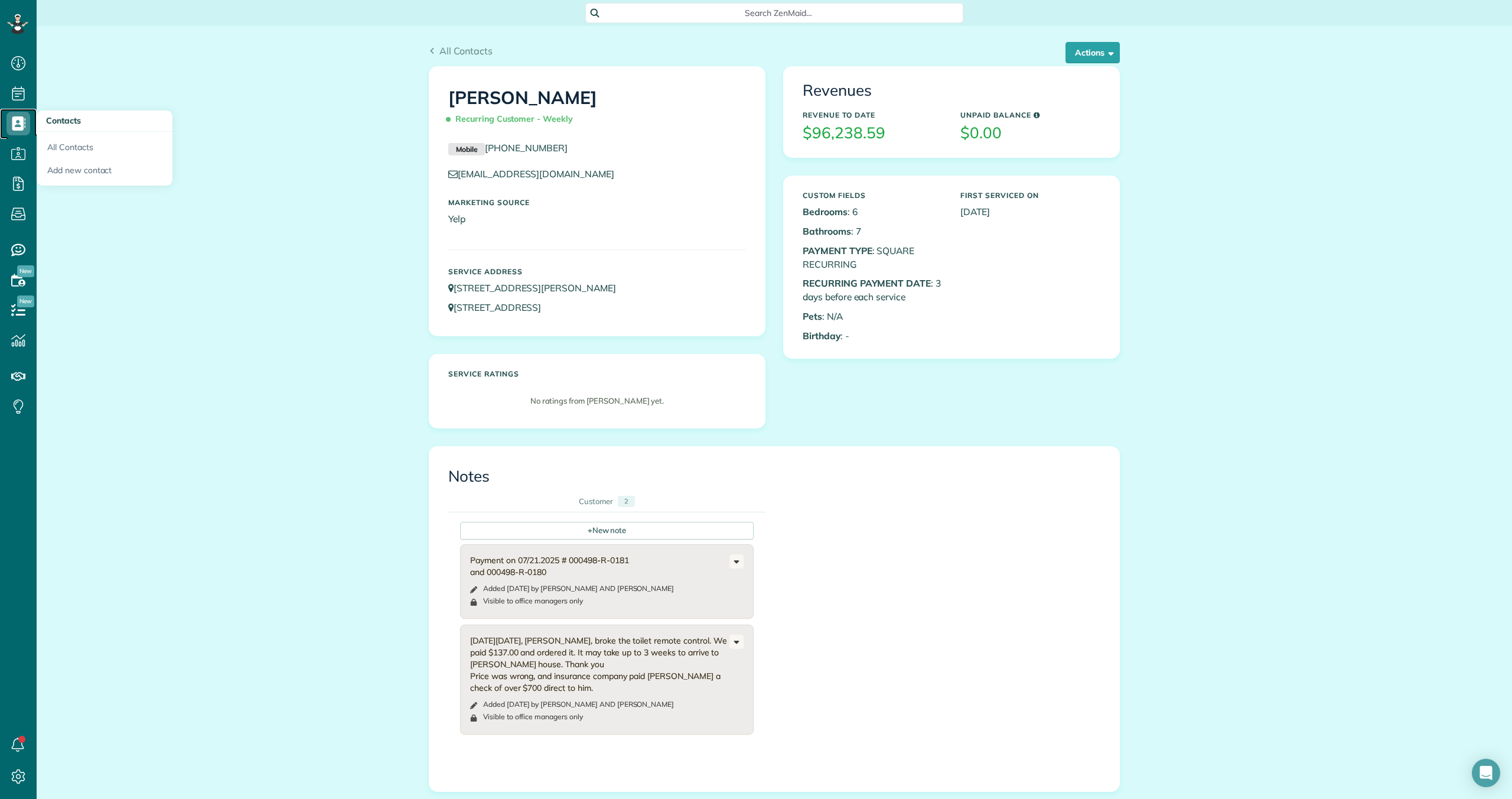
click at [15, 123] on use at bounding box center [19, 123] width 14 height 14
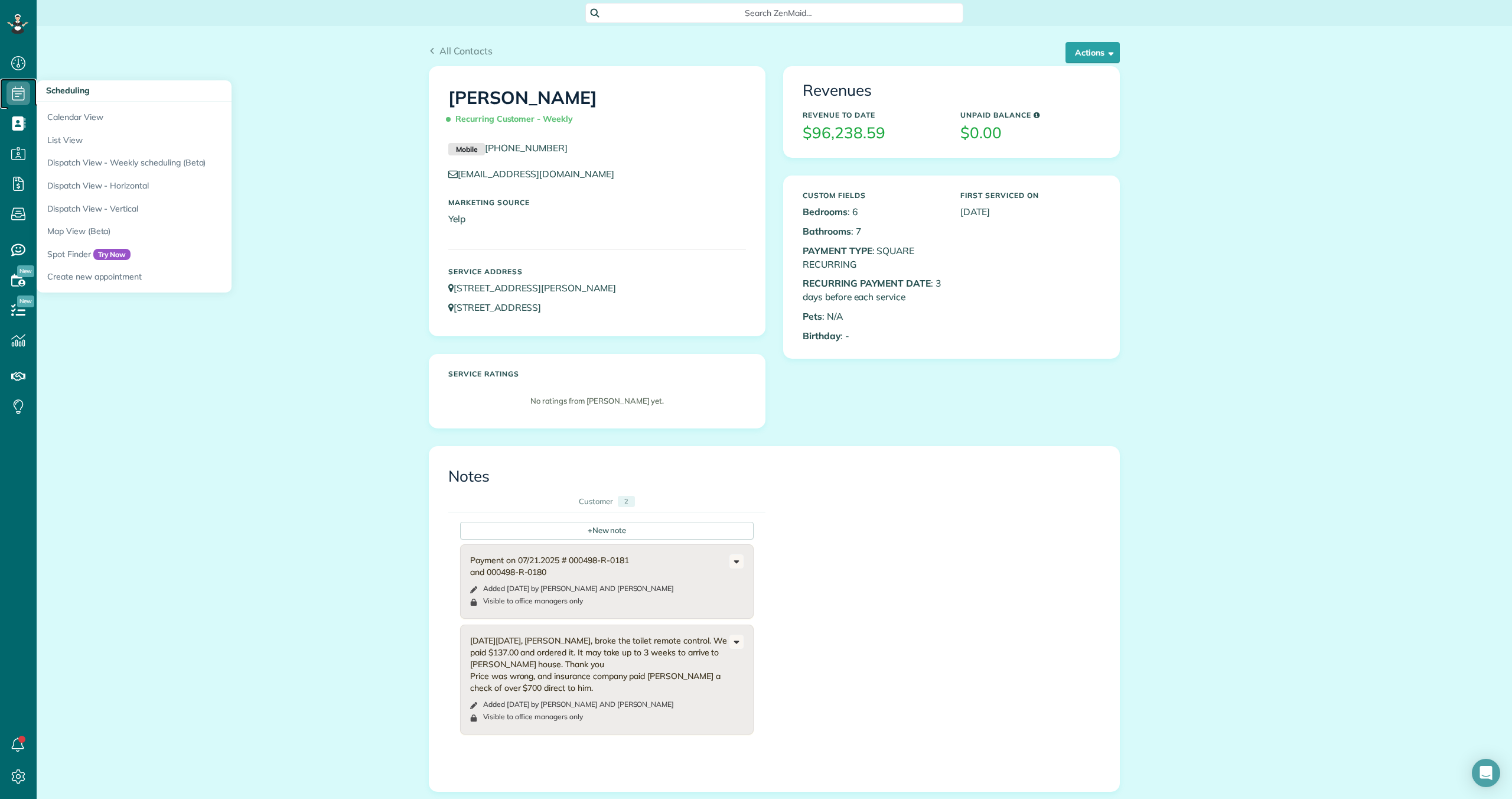
click at [27, 89] on icon at bounding box center [18, 93] width 24 height 24
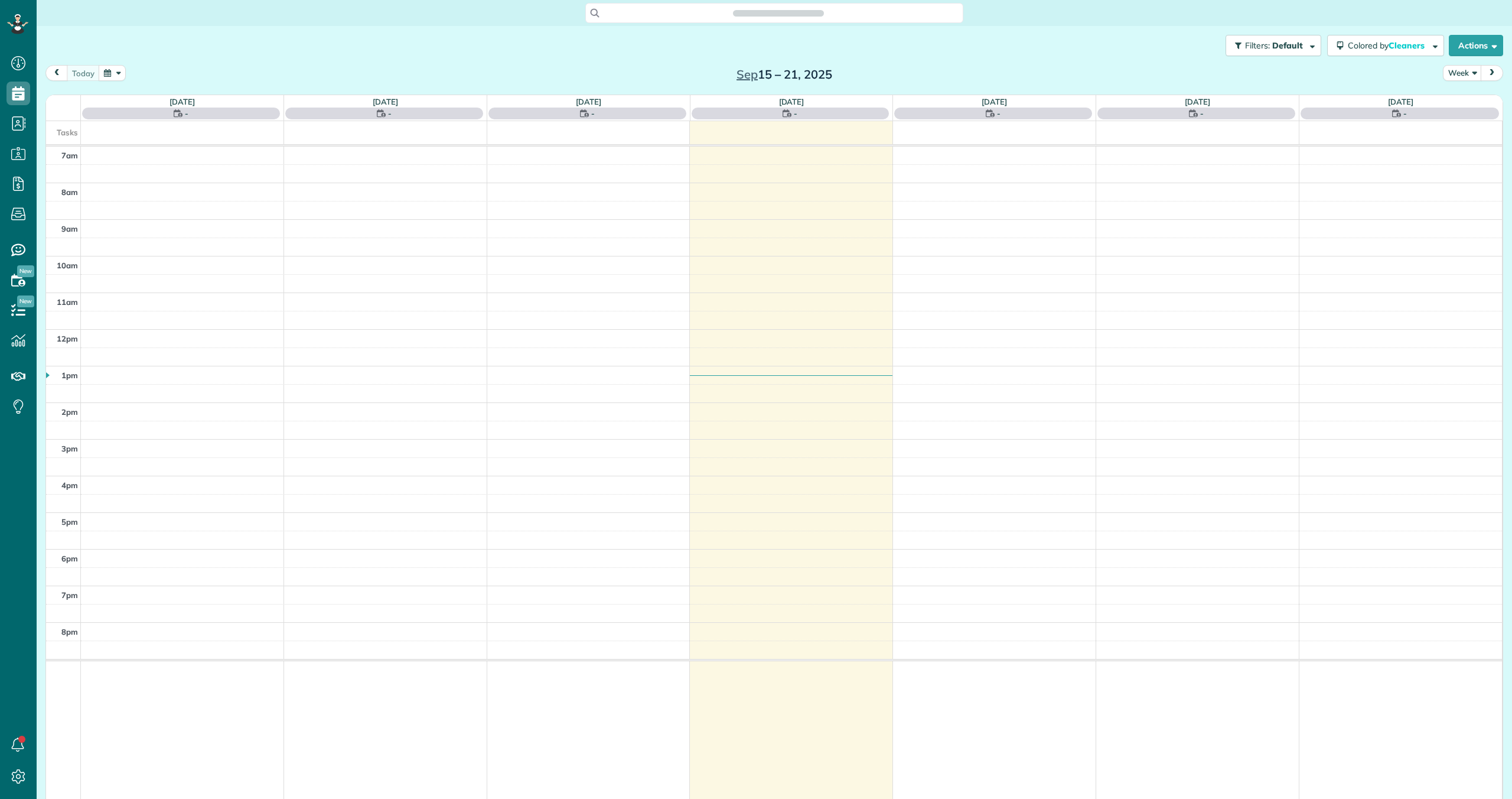
scroll to position [5, 5]
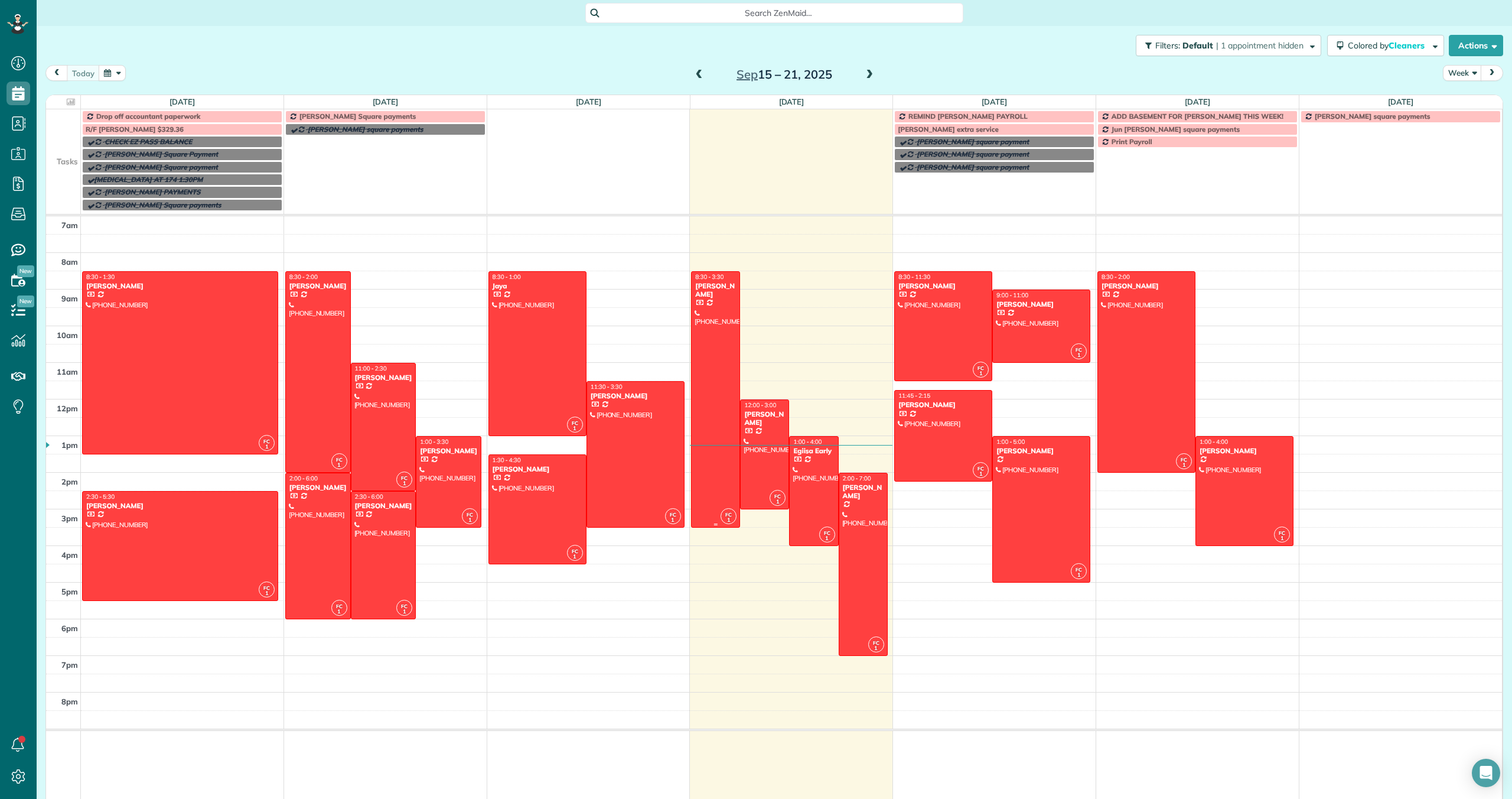
click at [716, 385] on div at bounding box center [716, 400] width 48 height 256
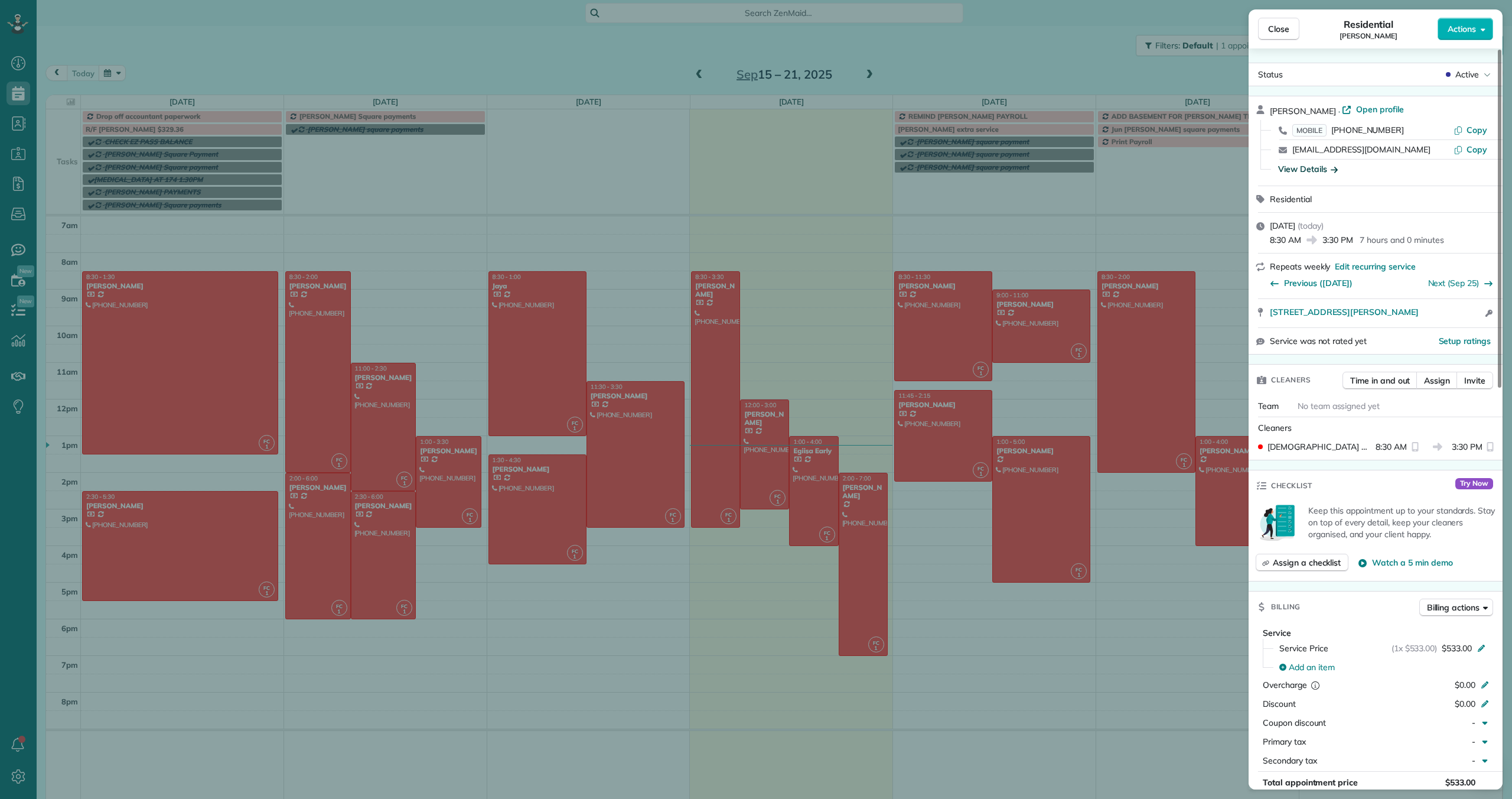
click at [1323, 166] on div "View Details" at bounding box center [1308, 169] width 60 height 12
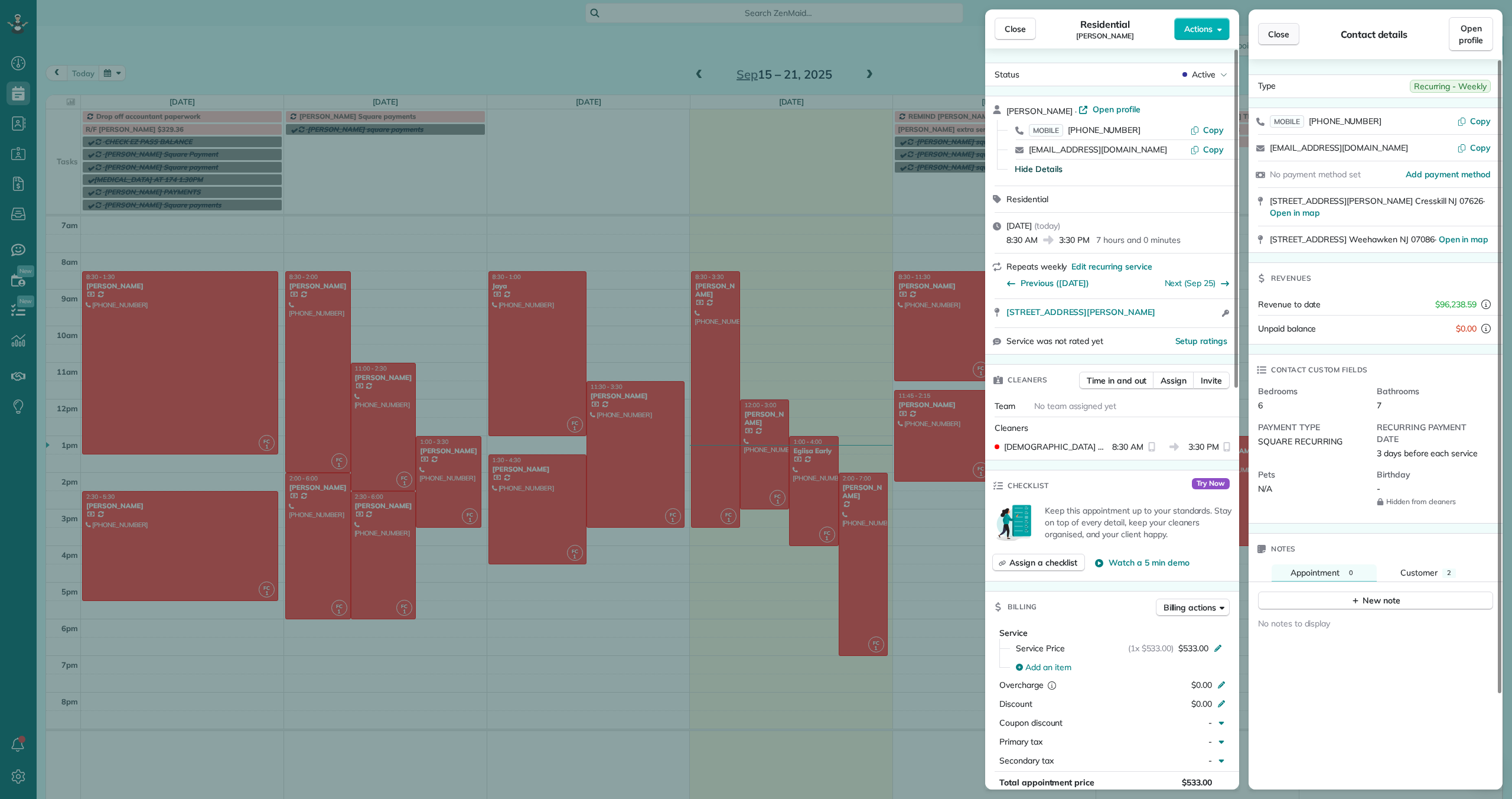
click at [1284, 35] on span "Close" at bounding box center [1279, 34] width 22 height 12
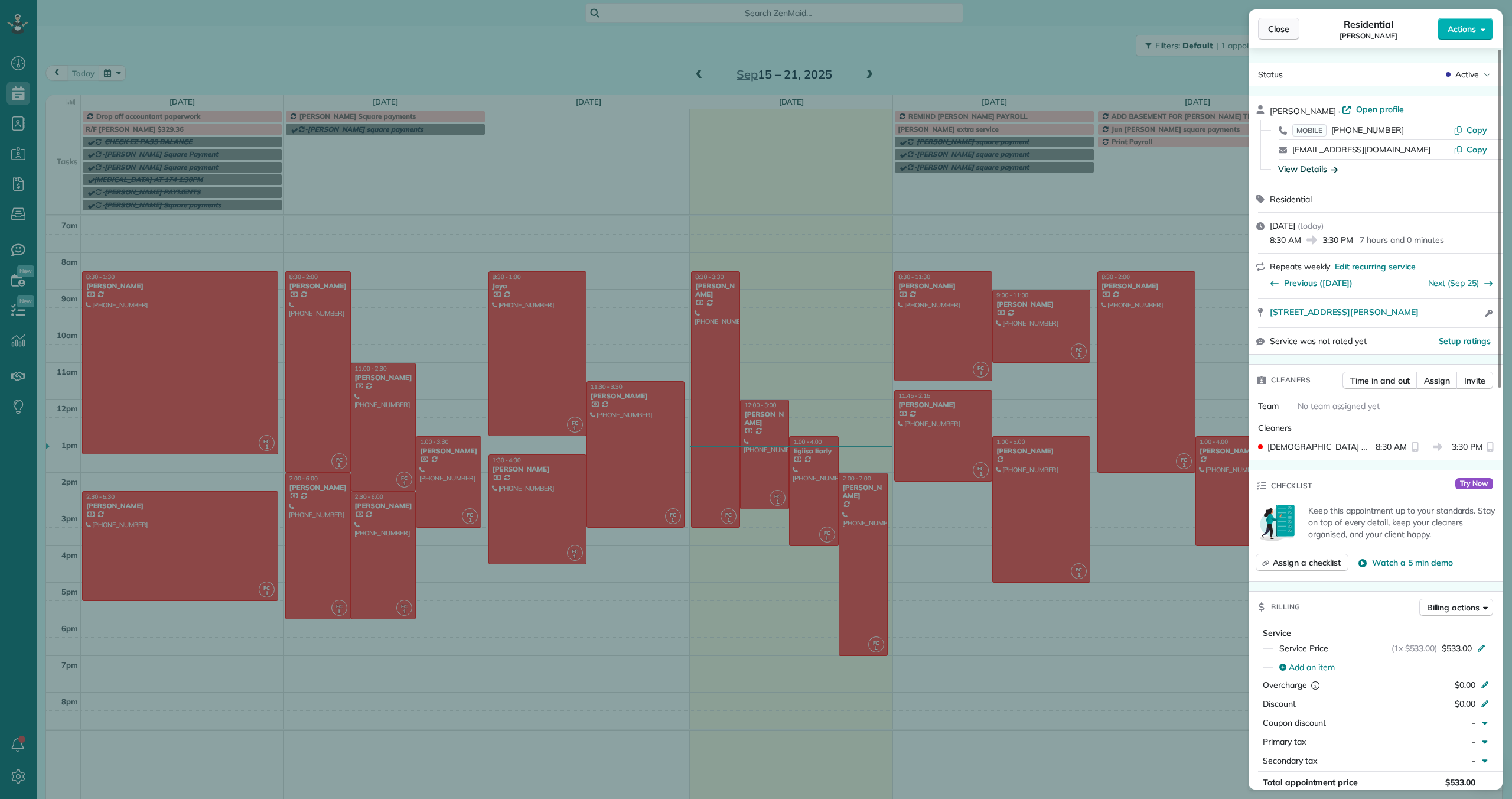
click at [1276, 29] on span "Close" at bounding box center [1279, 28] width 22 height 12
